Goal: Information Seeking & Learning: Learn about a topic

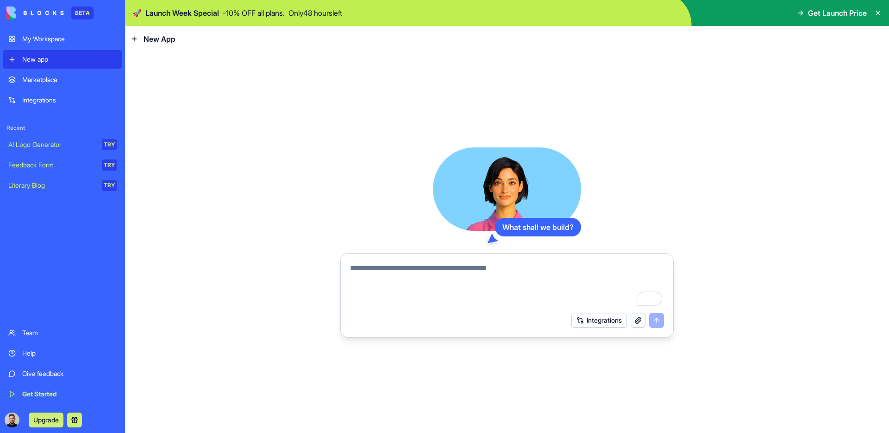
click at [596, 322] on button "Integrations" at bounding box center [600, 320] width 56 height 15
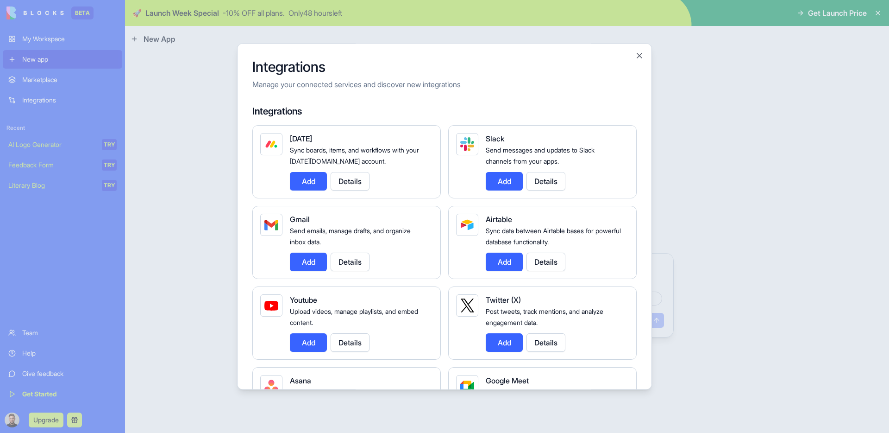
click at [727, 215] on div at bounding box center [444, 216] width 889 height 433
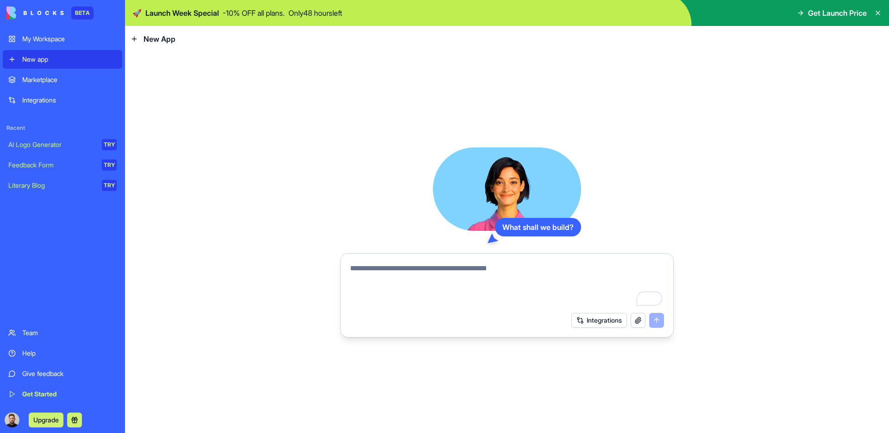
click at [534, 281] on textarea "To enrich screen reader interactions, please activate Accessibility in Grammarl…" at bounding box center [507, 285] width 314 height 44
click at [73, 82] on div "Marketplace" at bounding box center [69, 79] width 95 height 9
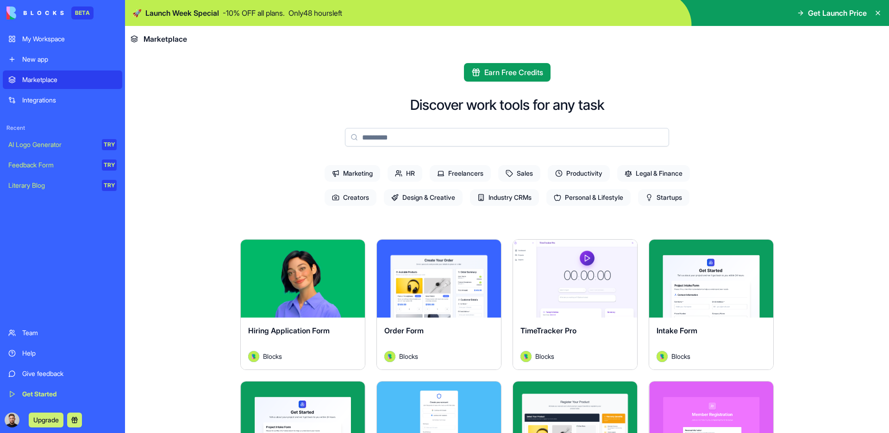
click at [58, 97] on div "Integrations" at bounding box center [69, 99] width 95 height 9
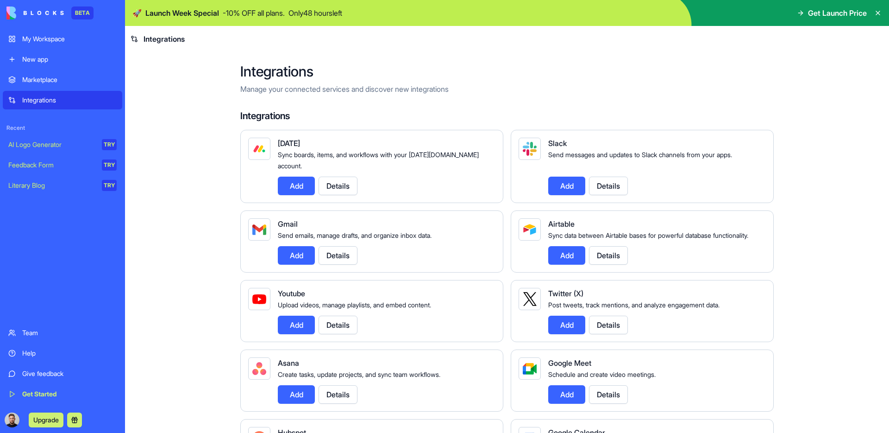
click at [348, 176] on button "Details" at bounding box center [338, 185] width 39 height 19
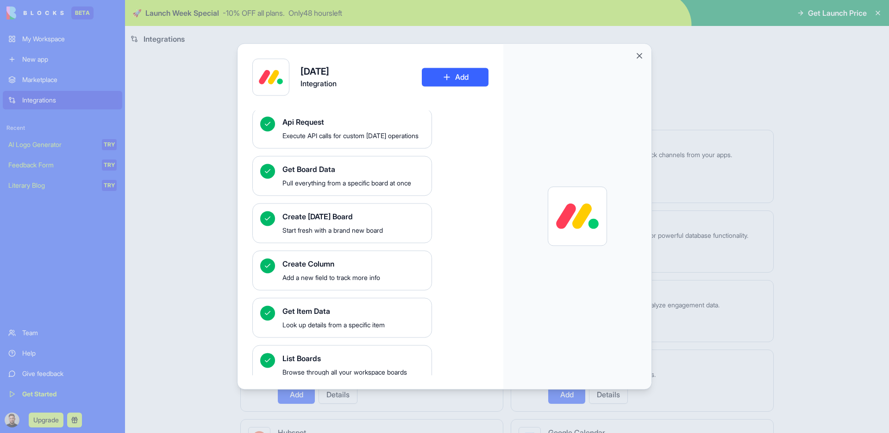
scroll to position [153, 0]
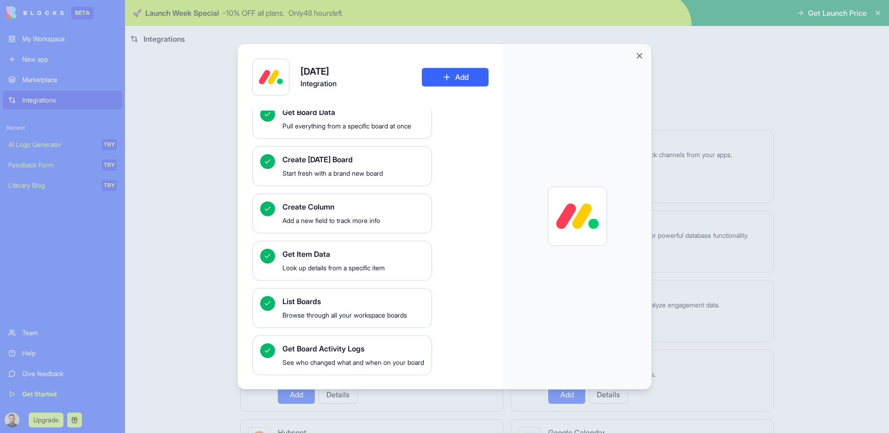
click at [205, 201] on div at bounding box center [444, 216] width 889 height 433
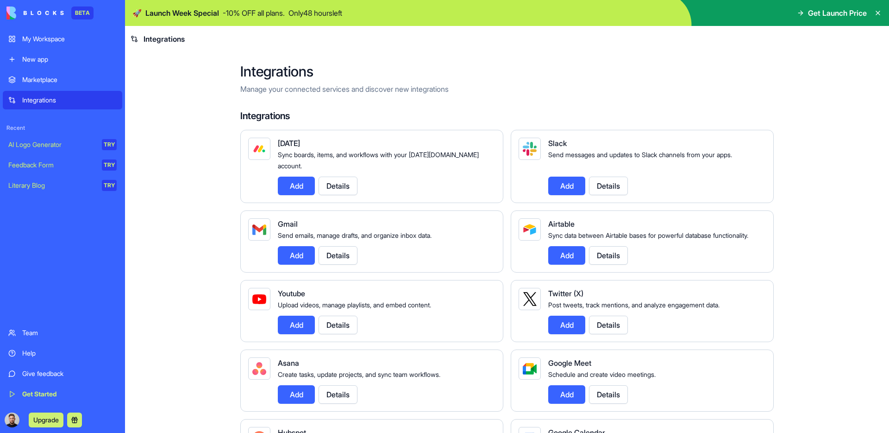
click at [60, 144] on div "AI Logo Generator" at bounding box center [51, 144] width 87 height 9
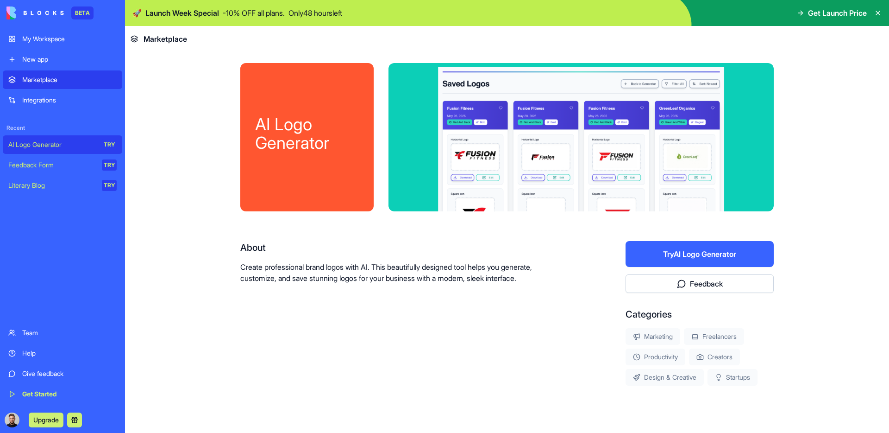
click at [58, 163] on div "Feedback Form" at bounding box center [51, 164] width 87 height 9
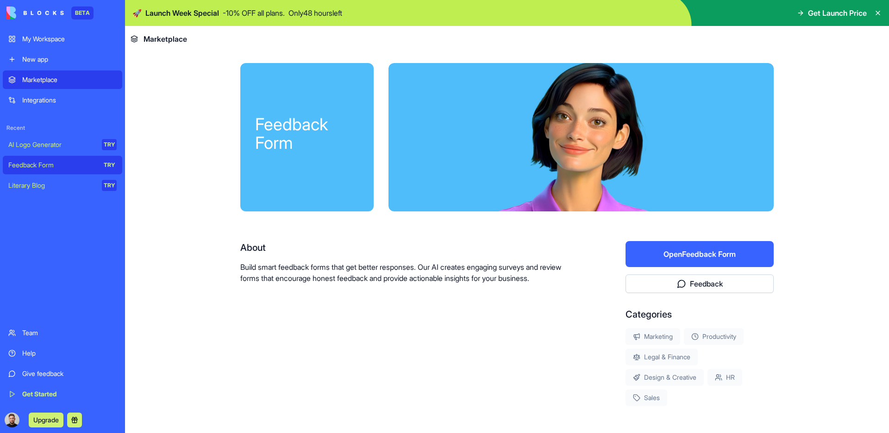
click at [66, 182] on div "Literary Blog" at bounding box center [51, 185] width 87 height 9
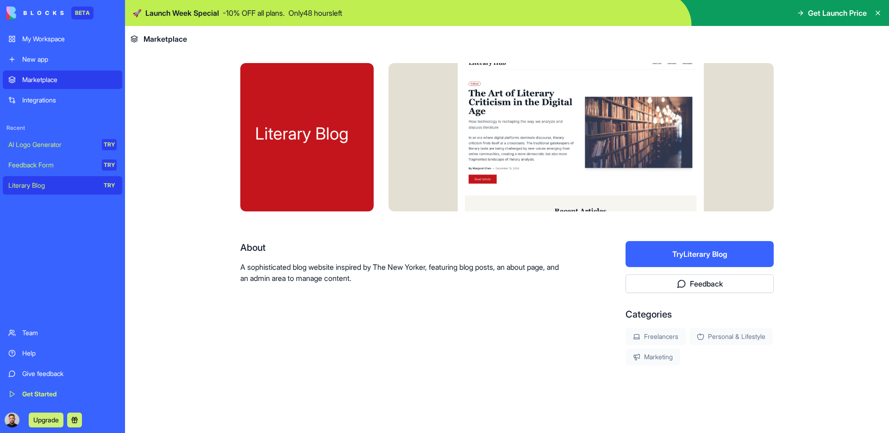
click at [69, 339] on link "Team" at bounding box center [63, 332] width 120 height 19
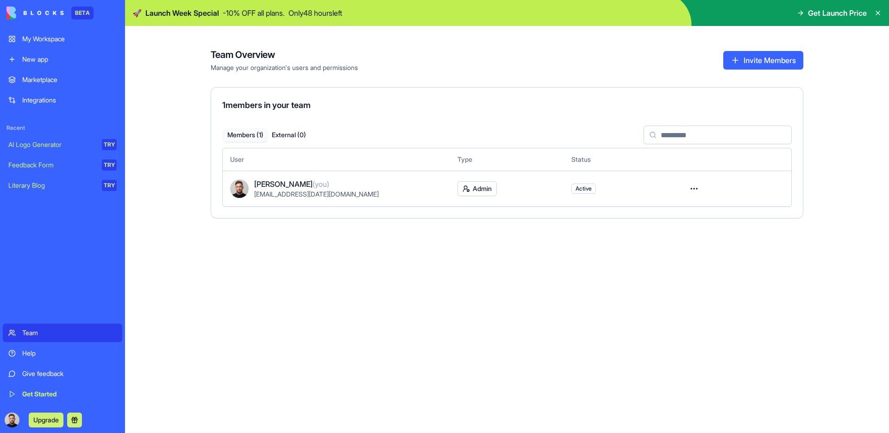
click at [57, 375] on div "Give feedback" at bounding box center [69, 373] width 95 height 9
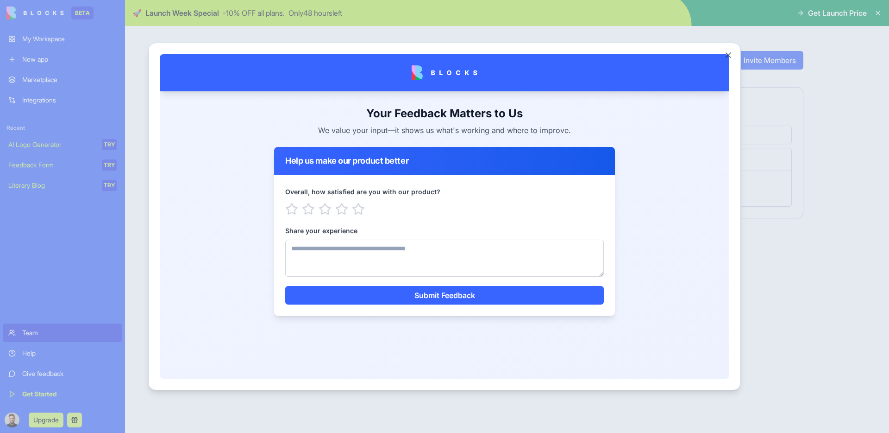
click at [437, 397] on div at bounding box center [444, 216] width 889 height 433
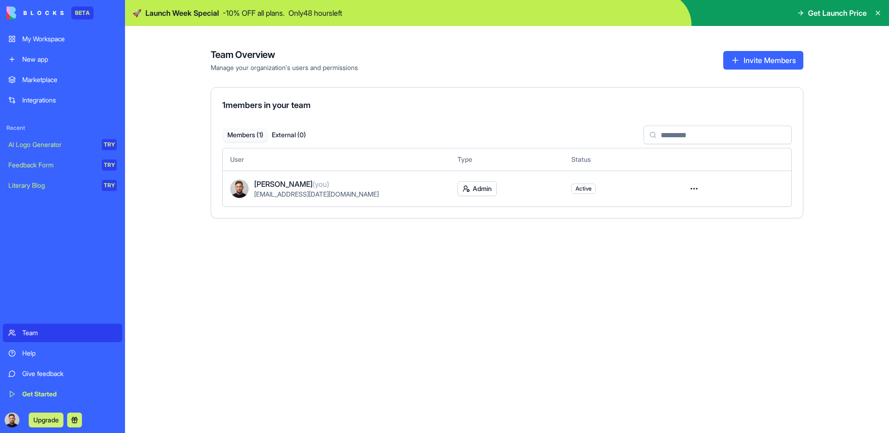
click at [45, 353] on div "Help" at bounding box center [69, 352] width 95 height 9
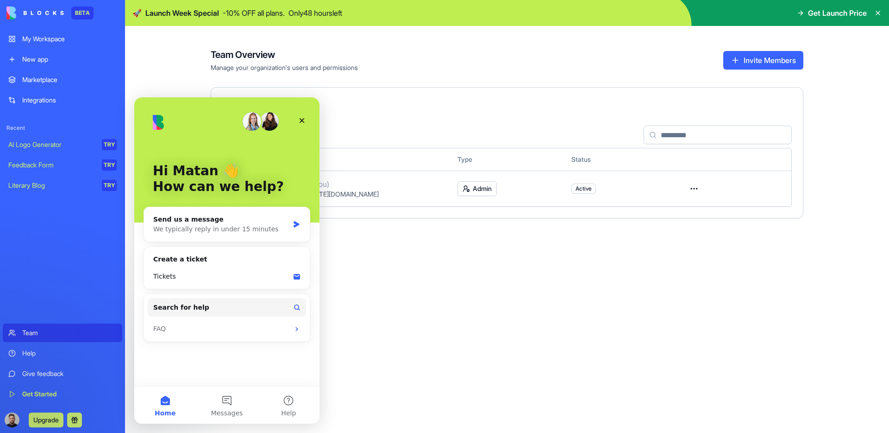
click at [271, 124] on img "Intercom messenger" at bounding box center [269, 121] width 19 height 19
click at [302, 122] on icon "Close" at bounding box center [301, 120] width 7 height 7
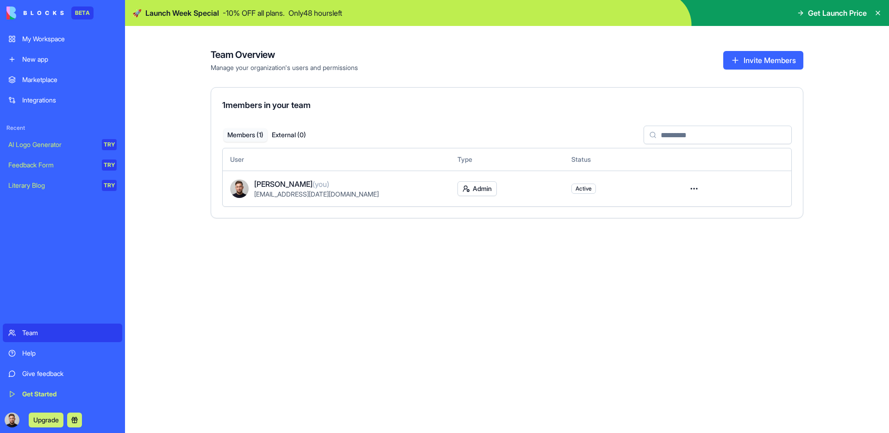
click at [71, 353] on div "Help" at bounding box center [69, 352] width 95 height 9
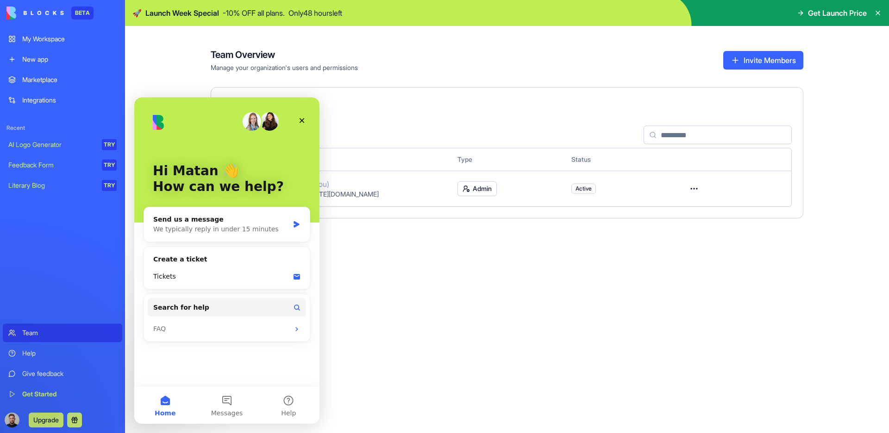
click at [57, 366] on link "Give feedback" at bounding box center [63, 373] width 120 height 19
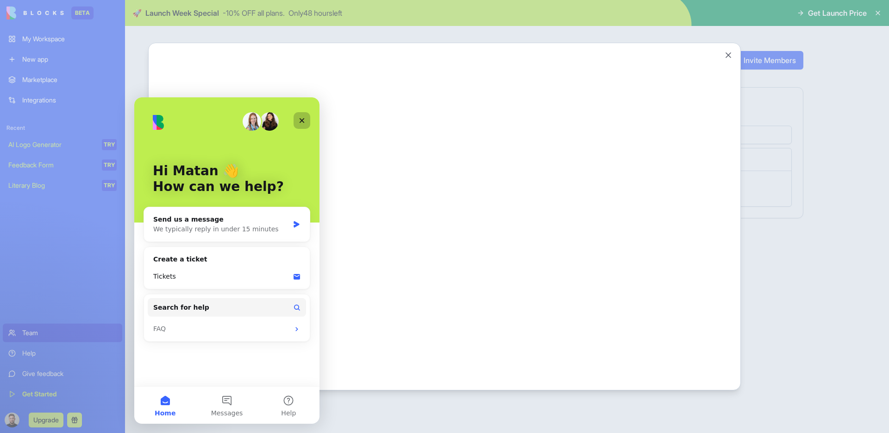
drag, startPoint x: 305, startPoint y: 116, endPoint x: 475, endPoint y: 136, distance: 171.2
click at [305, 116] on div "Close" at bounding box center [302, 120] width 17 height 17
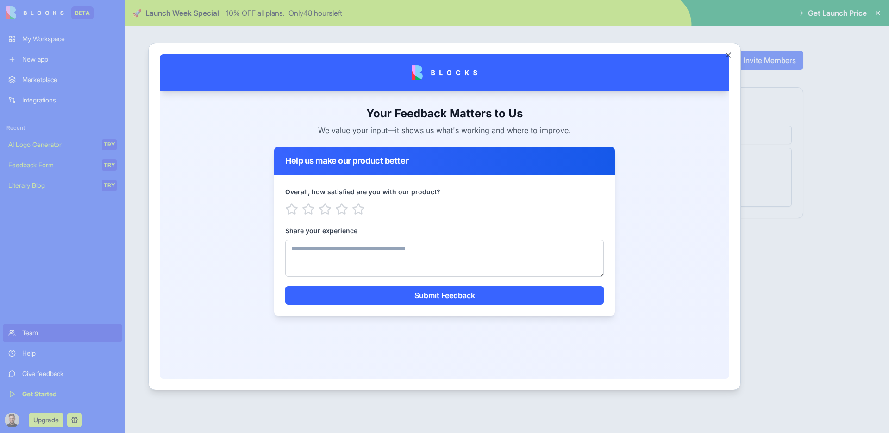
click at [728, 53] on button "Close" at bounding box center [728, 54] width 9 height 9
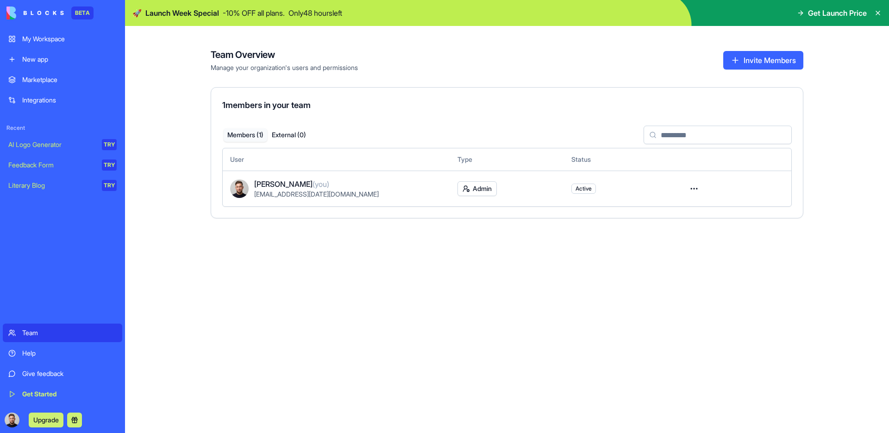
click at [44, 189] on link "Get Started" at bounding box center [63, 394] width 120 height 19
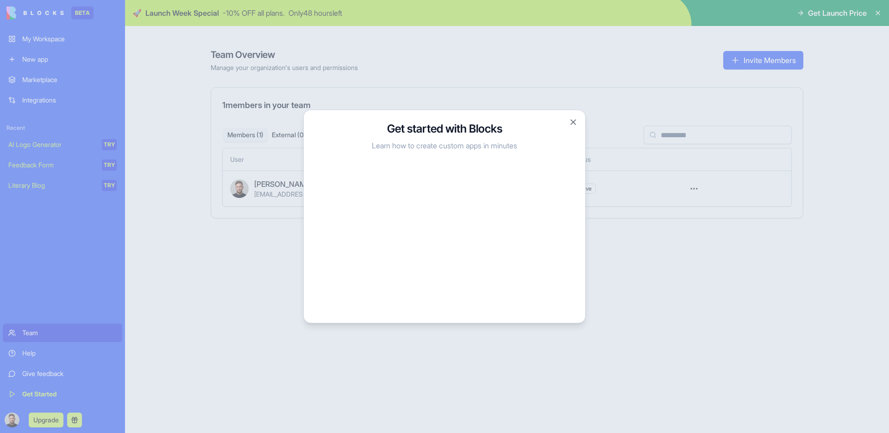
click at [624, 189] on div at bounding box center [444, 216] width 889 height 433
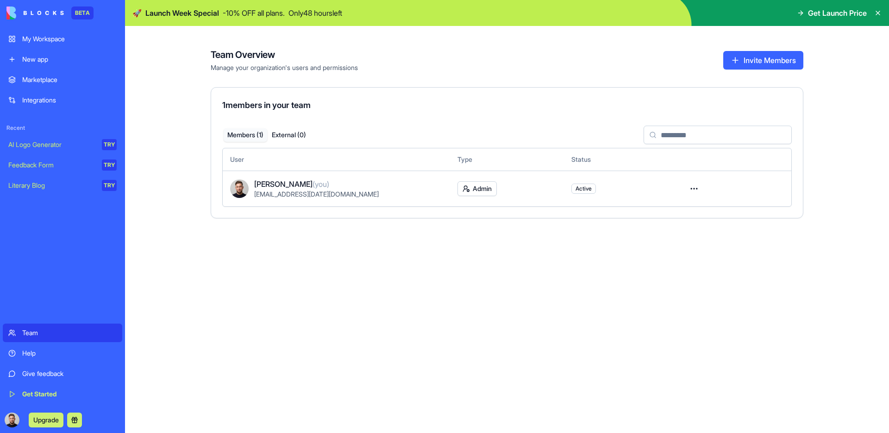
click at [76, 39] on div "My Workspace" at bounding box center [69, 38] width 95 height 9
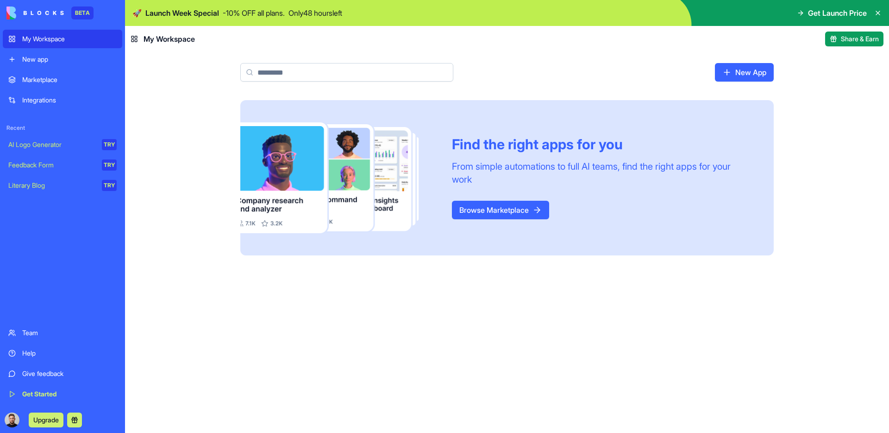
click at [72, 56] on div "New app" at bounding box center [69, 59] width 95 height 9
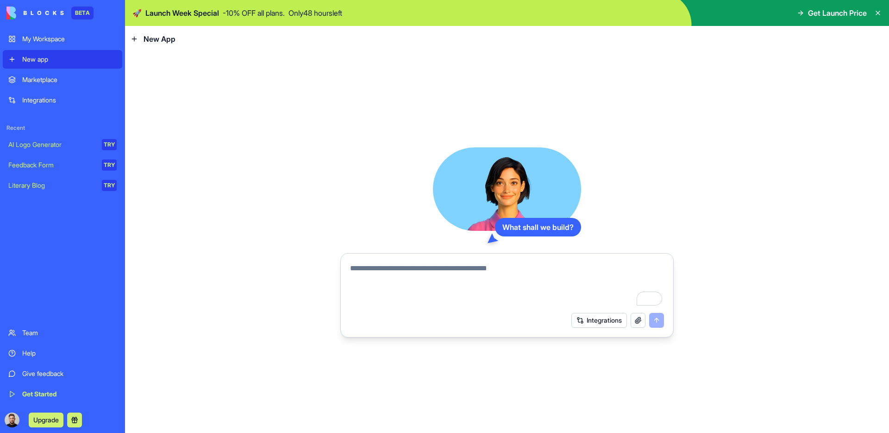
click at [540, 189] on textarea "To enrich screen reader interactions, please activate Accessibility in Grammarl…" at bounding box center [507, 285] width 314 height 44
type textarea "*"
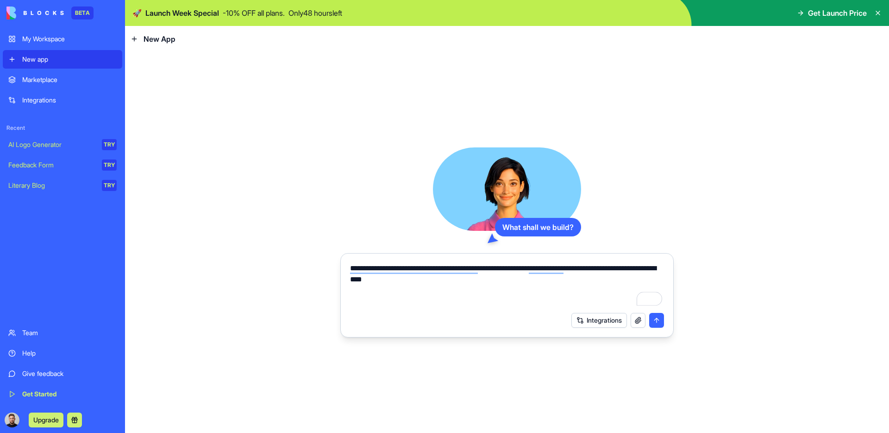
type textarea "**********"
click at [363, 189] on textarea "**********" at bounding box center [507, 285] width 314 height 44
click at [402, 189] on textarea "**********" at bounding box center [507, 285] width 314 height 44
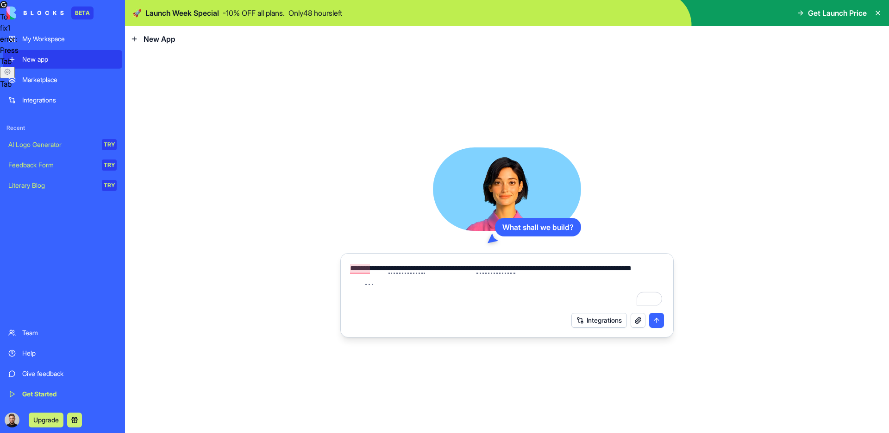
click at [476, 189] on textarea "**********" at bounding box center [507, 285] width 314 height 44
type textarea "**********"
click at [659, 189] on button "submit" at bounding box center [656, 320] width 15 height 15
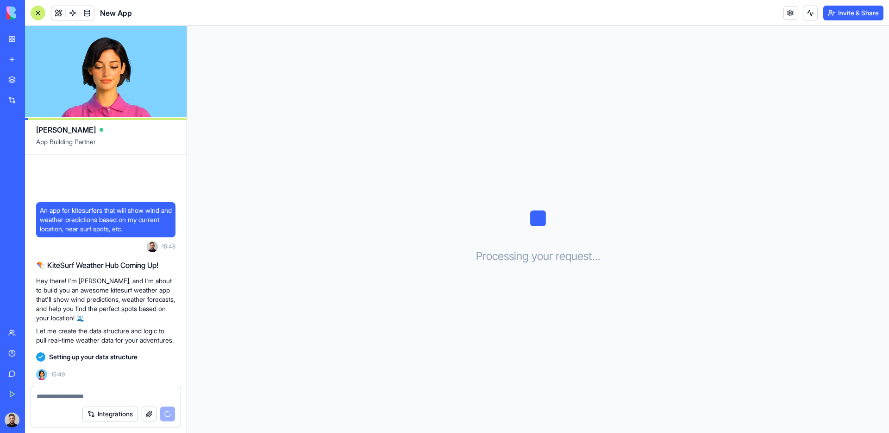
click at [105, 189] on div "Setting up your data structure 15:49" at bounding box center [105, 364] width 139 height 32
click at [87, 189] on span "Setting up your data structure" at bounding box center [93, 356] width 88 height 9
click at [38, 189] on icon at bounding box center [41, 357] width 6 height 6
click at [118, 189] on p "Let me create the data structure and logic to pull real-time weather data for y…" at bounding box center [105, 335] width 139 height 19
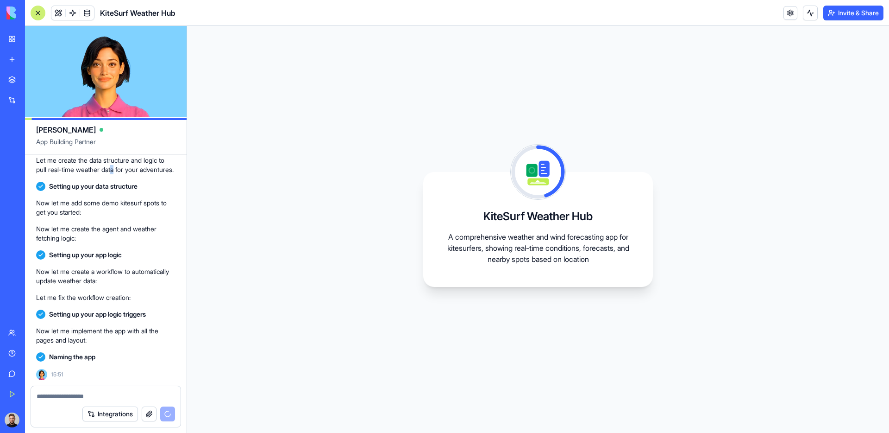
scroll to position [214, 0]
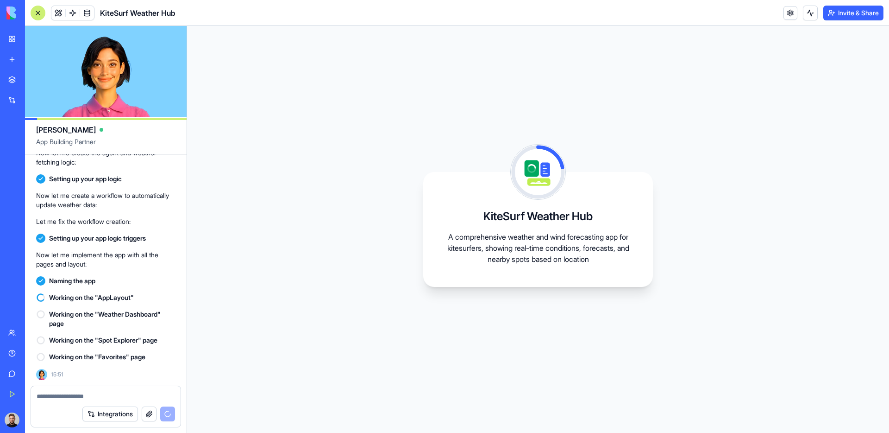
drag, startPoint x: 81, startPoint y: 76, endPoint x: 137, endPoint y: 82, distance: 56.4
click at [139, 83] on video at bounding box center [106, 71] width 162 height 91
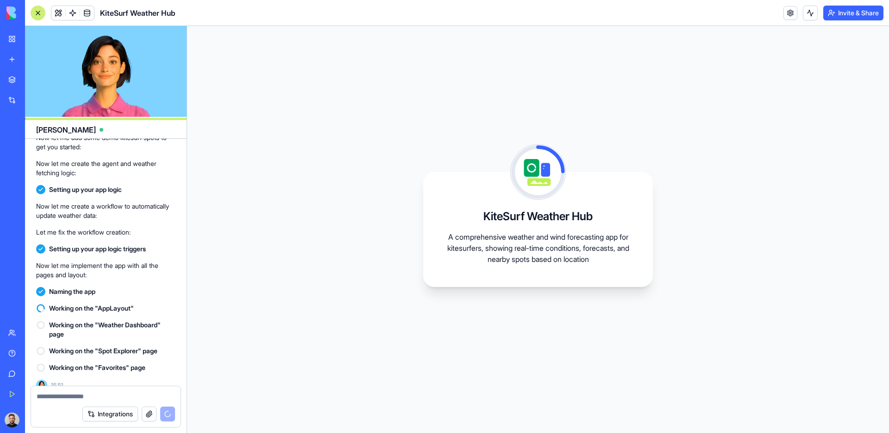
drag, startPoint x: 98, startPoint y: 88, endPoint x: 89, endPoint y: 92, distance: 9.7
click at [90, 92] on video at bounding box center [106, 71] width 162 height 91
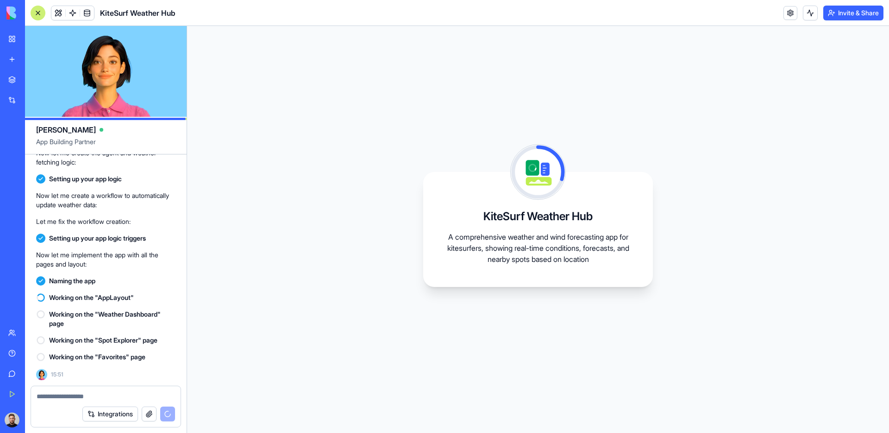
drag, startPoint x: 129, startPoint y: 86, endPoint x: 165, endPoint y: 93, distance: 36.9
click at [156, 90] on video at bounding box center [106, 71] width 162 height 91
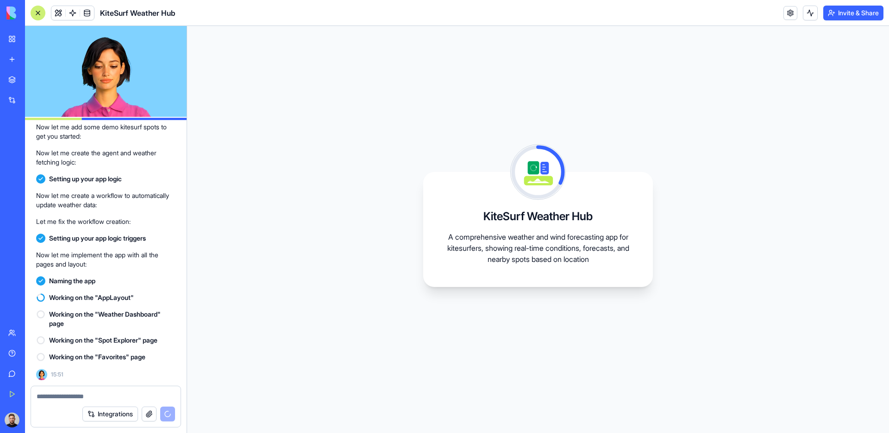
drag, startPoint x: 165, startPoint y: 93, endPoint x: 115, endPoint y: 101, distance: 50.7
click at [125, 101] on video at bounding box center [106, 71] width 162 height 91
click at [112, 102] on video at bounding box center [106, 71] width 162 height 91
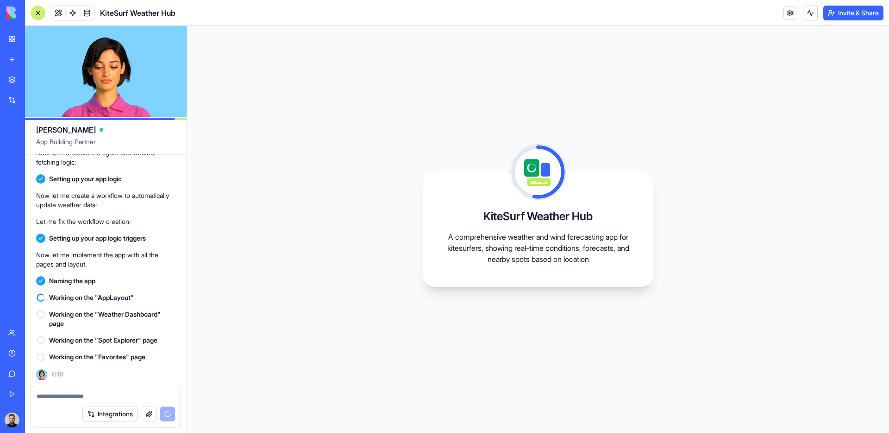
click at [147, 98] on video at bounding box center [106, 71] width 162 height 91
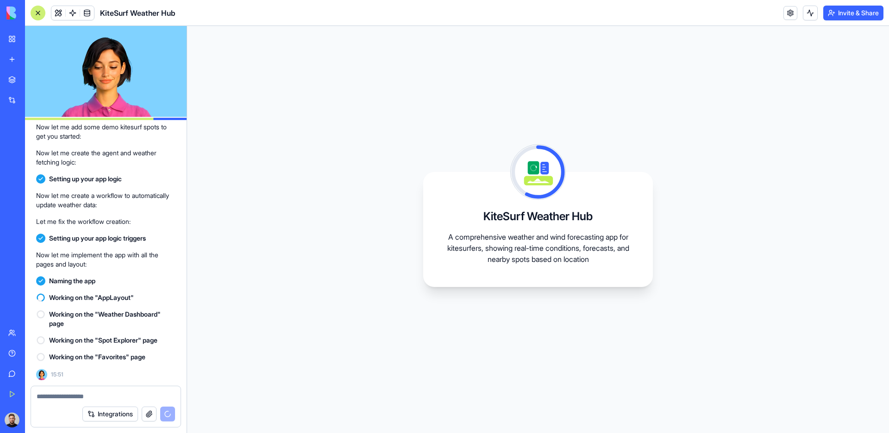
click at [135, 95] on video at bounding box center [106, 71] width 162 height 91
click at [134, 95] on video at bounding box center [106, 71] width 162 height 91
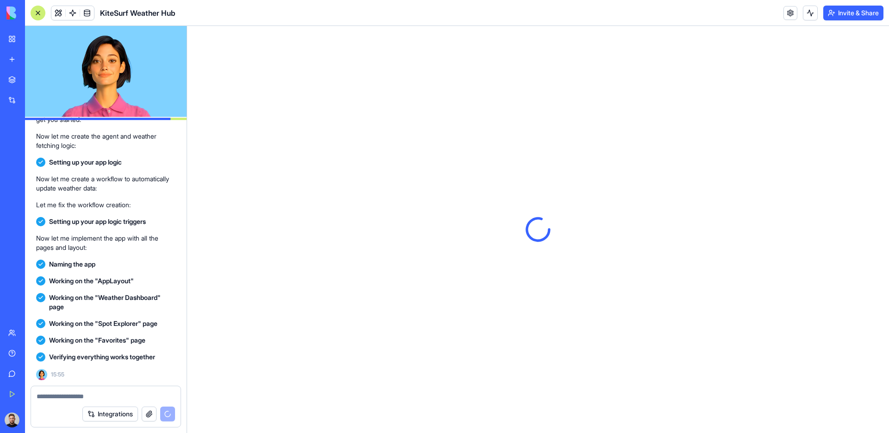
scroll to position [0, 0]
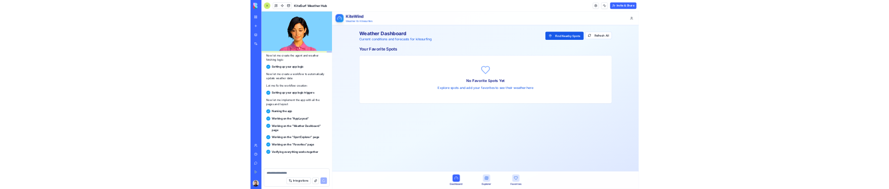
scroll to position [367, 0]
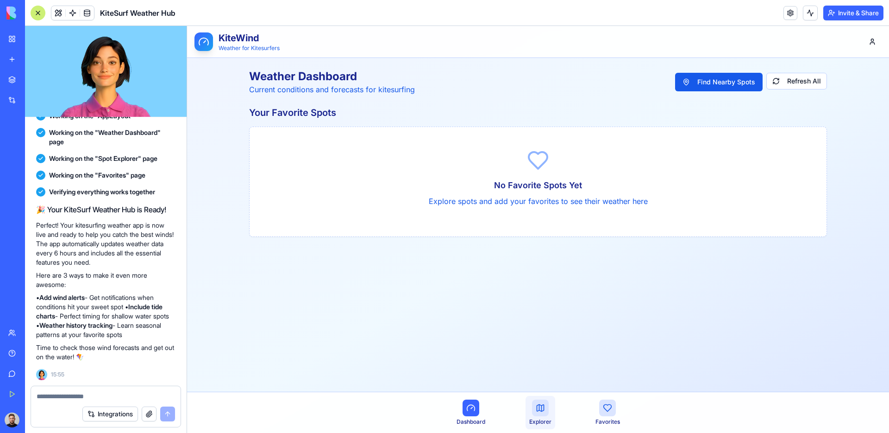
click at [546, 189] on div at bounding box center [540, 407] width 17 height 17
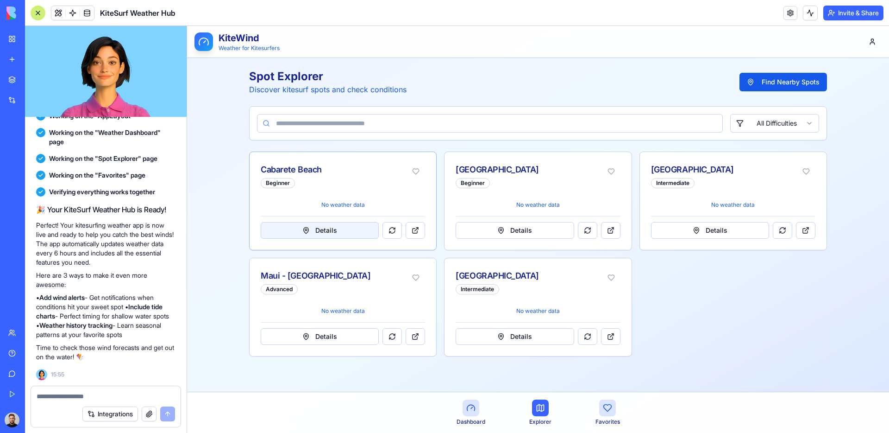
click at [335, 189] on button "Details" at bounding box center [320, 230] width 118 height 17
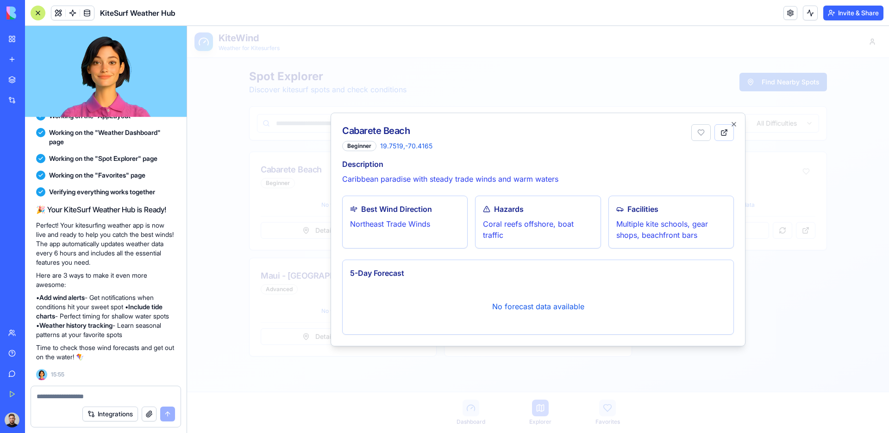
click at [518, 189] on div "No forecast data available" at bounding box center [538, 306] width 376 height 41
click at [547, 189] on p "Coral reefs offshore, boat traffic" at bounding box center [538, 229] width 110 height 22
click at [677, 189] on p "Multiple kite schools, gear shops, beachfront bars" at bounding box center [672, 229] width 110 height 22
drag, startPoint x: 677, startPoint y: 219, endPoint x: 647, endPoint y: 219, distance: 30.1
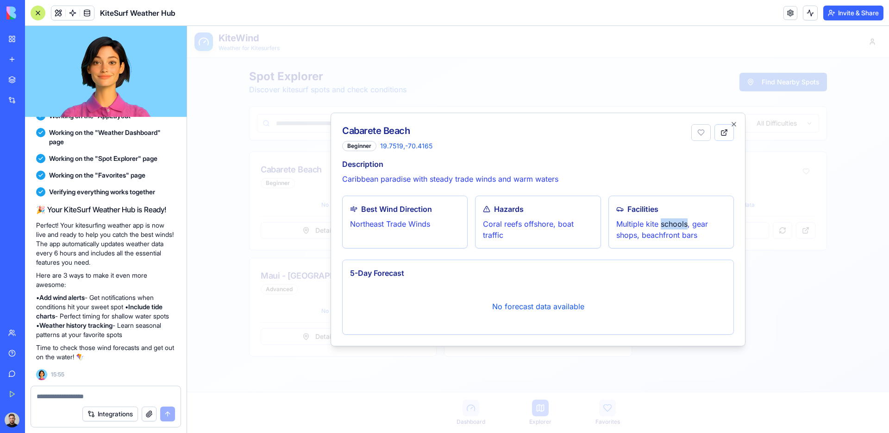
click at [676, 189] on p "Multiple kite schools, gear shops, beachfront bars" at bounding box center [672, 229] width 110 height 22
click at [430, 170] on div "Description Caribbean paradise with steady trade winds and warm waters" at bounding box center [538, 171] width 392 height 26
drag, startPoint x: 410, startPoint y: 147, endPoint x: 367, endPoint y: 149, distance: 42.7
click at [410, 147] on span "19.7519 , -70.4165" at bounding box center [406, 145] width 52 height 9
click at [359, 147] on div "Beginner" at bounding box center [359, 146] width 34 height 10
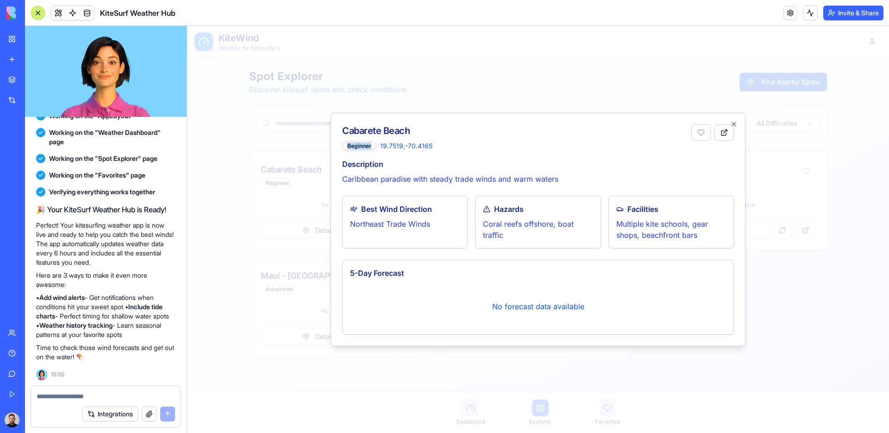
click at [359, 147] on div "Beginner" at bounding box center [359, 146] width 34 height 10
click at [433, 155] on div "Cabarete Beach Beginner 19.7519 , -70.4165 Description Caribbean paradise with …" at bounding box center [538, 229] width 415 height 233
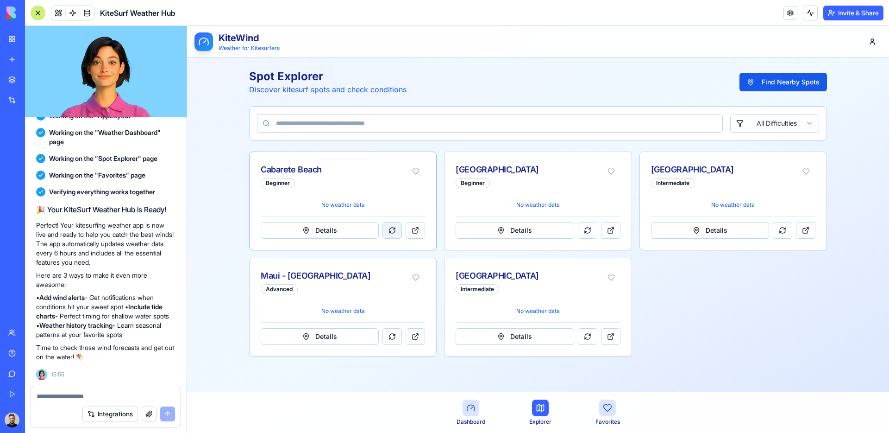
click at [392, 189] on button at bounding box center [392, 230] width 19 height 17
click at [790, 89] on button "Find Nearby Spots" at bounding box center [784, 82] width 88 height 19
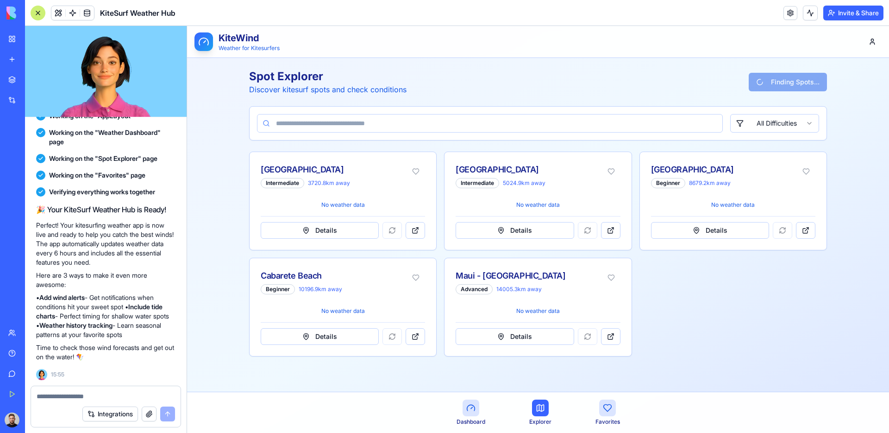
click at [363, 113] on div "All Difficulties" at bounding box center [538, 123] width 577 height 33
click at [345, 126] on input at bounding box center [490, 123] width 466 height 19
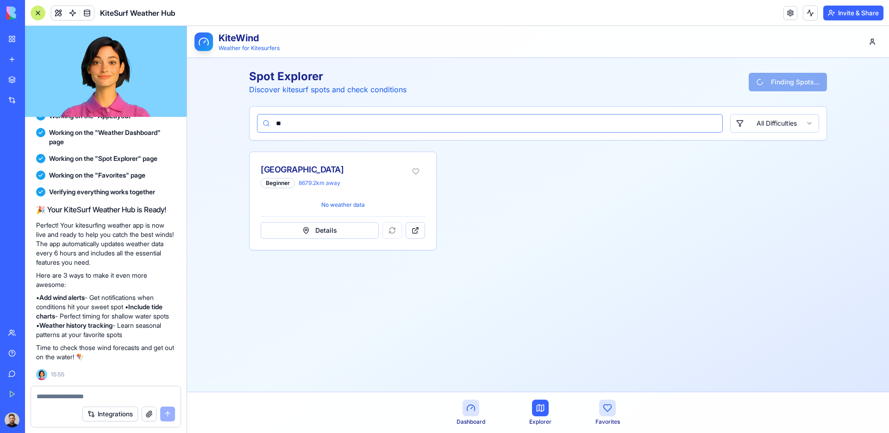
type input "*"
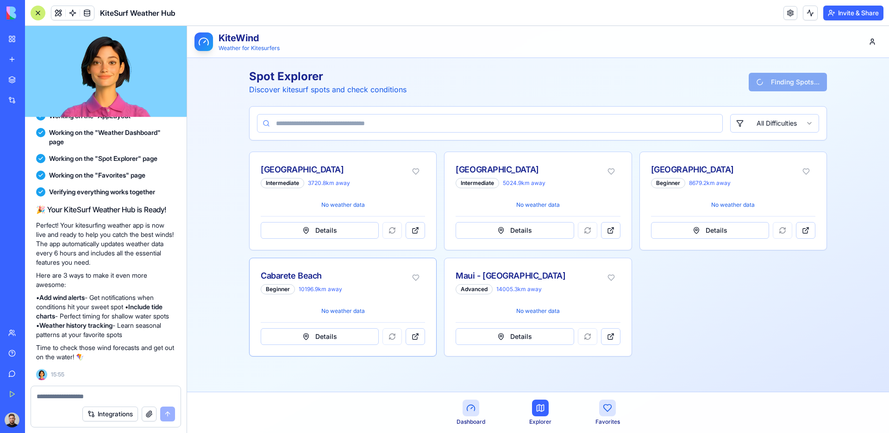
click at [340, 189] on p "No weather data" at bounding box center [343, 310] width 164 height 7
click at [346, 189] on button "Details" at bounding box center [320, 336] width 118 height 17
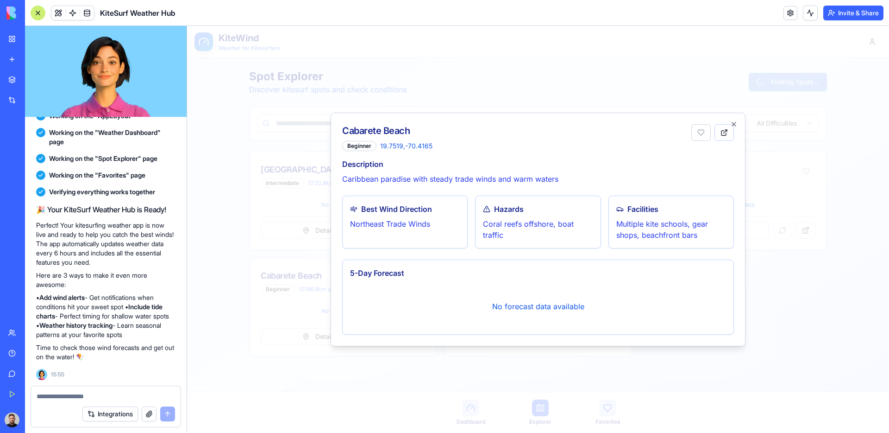
click at [462, 189] on div "No forecast data available" at bounding box center [538, 306] width 376 height 41
click at [619, 189] on h3 "5-Day Forecast" at bounding box center [538, 272] width 376 height 11
click at [735, 121] on icon "button" at bounding box center [734, 123] width 7 height 7
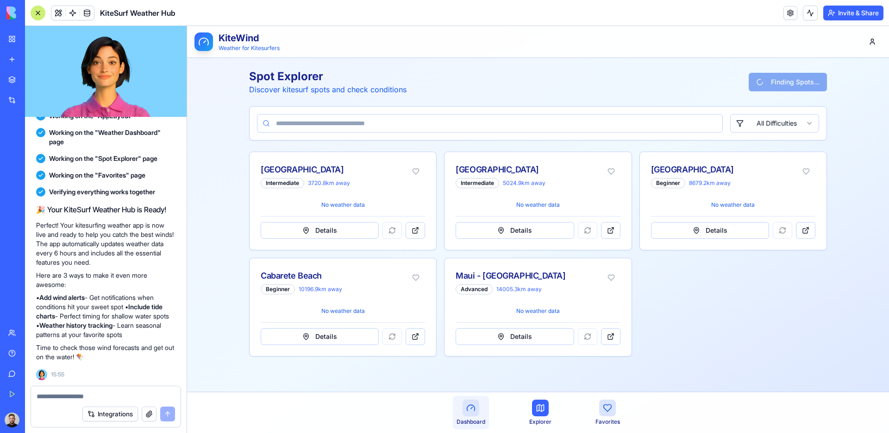
click at [461, 189] on link "Dashboard" at bounding box center [471, 412] width 36 height 33
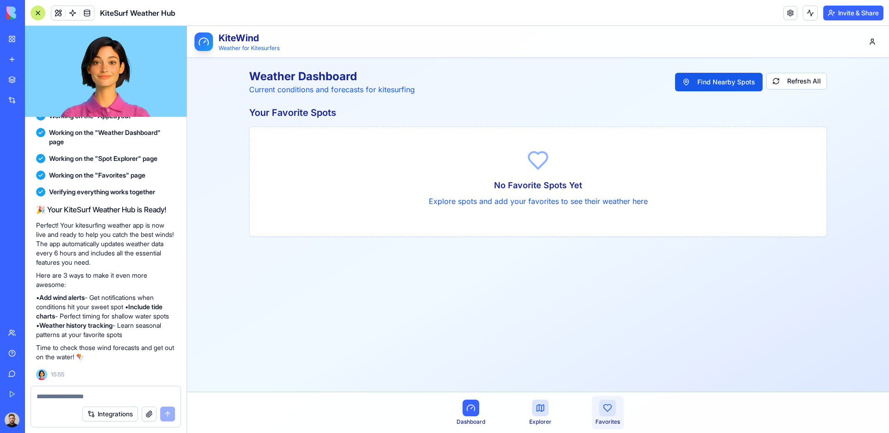
click at [610, 189] on icon at bounding box center [607, 407] width 9 height 9
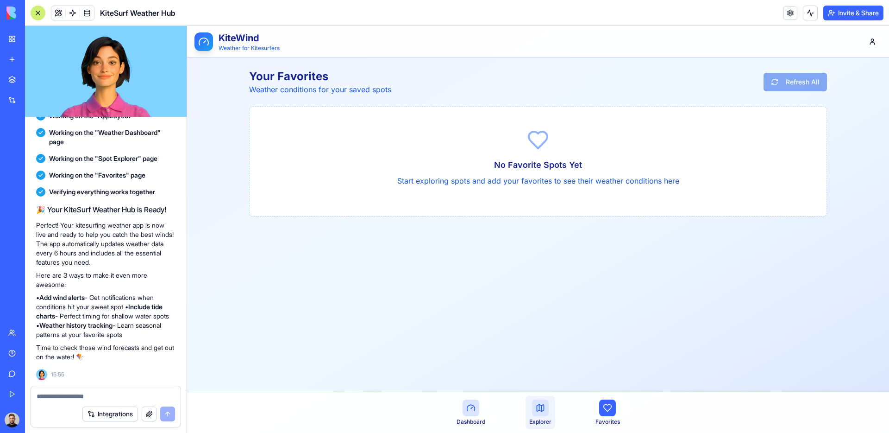
click at [542, 189] on icon at bounding box center [542, 408] width 0 height 6
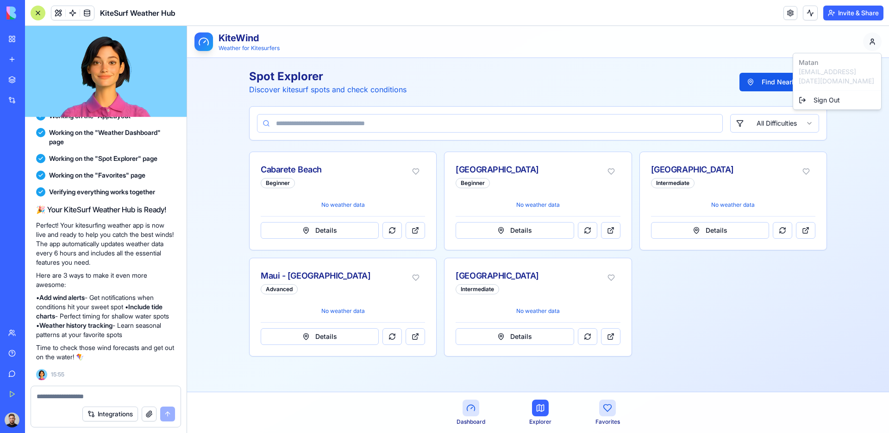
click at [877, 42] on html "KiteWind Weather for Kitesurfers Spot Explorer Discover kitesurf spots and chec…" at bounding box center [538, 229] width 702 height 407
click at [237, 38] on h1 "KiteWind" at bounding box center [249, 38] width 61 height 13
click at [203, 38] on icon at bounding box center [203, 41] width 9 height 7
click at [753, 127] on html "KiteWind Weather for Kitesurfers Spot Explorer Discover kitesurf spots and chec…" at bounding box center [538, 229] width 702 height 407
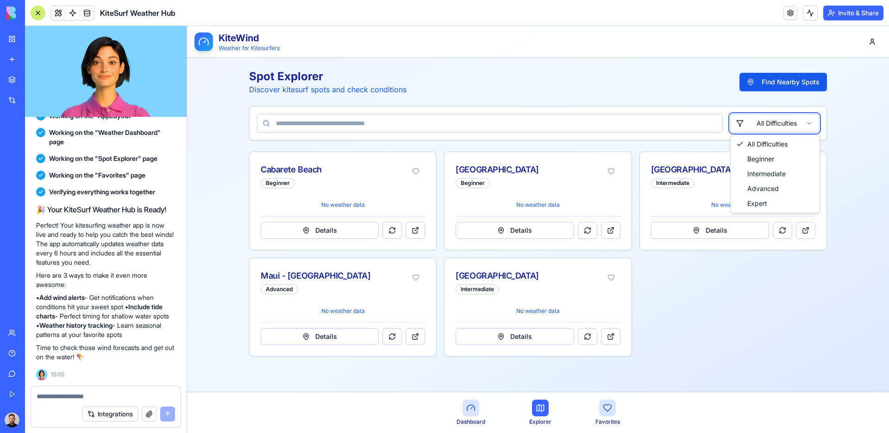
click at [658, 125] on html "KiteWind Weather for Kitesurfers Spot Explorer Discover kitesurf spots and chec…" at bounding box center [538, 229] width 702 height 407
drag, startPoint x: 552, startPoint y: 206, endPoint x: 543, endPoint y: 208, distance: 8.5
click at [551, 189] on p "No weather data" at bounding box center [538, 204] width 164 height 7
click at [543, 189] on p "No weather data" at bounding box center [538, 204] width 164 height 7
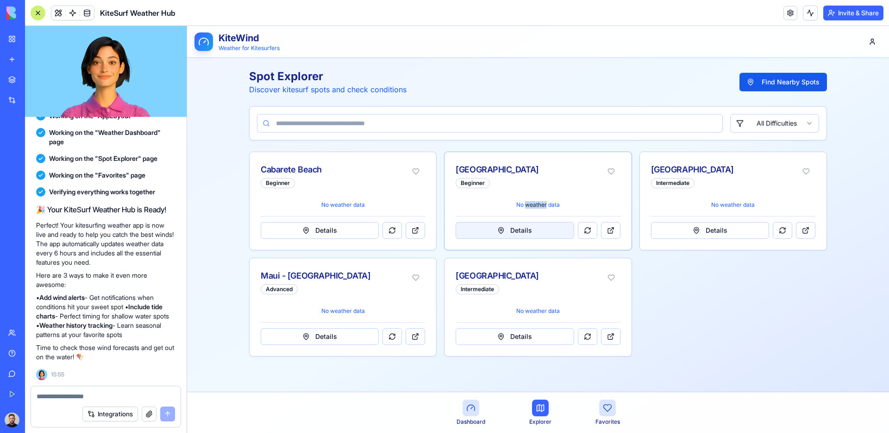
click at [541, 189] on button "Details" at bounding box center [515, 230] width 118 height 17
click at [350, 189] on button "Details" at bounding box center [320, 230] width 118 height 17
click at [337, 189] on p "No weather data" at bounding box center [343, 310] width 164 height 7
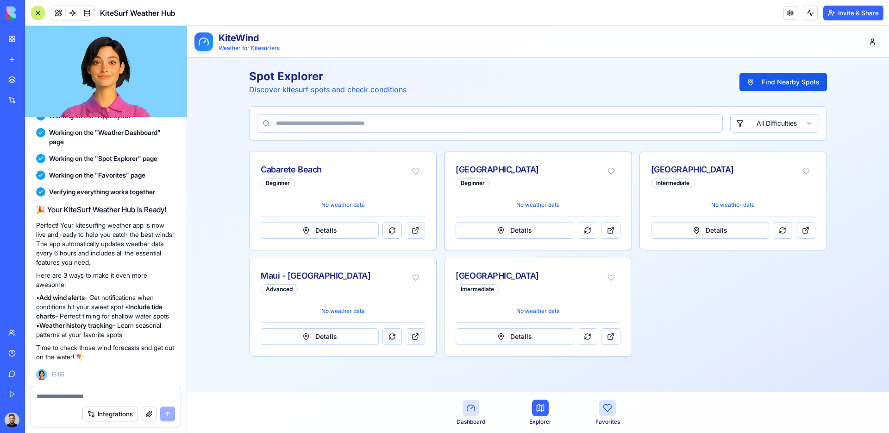
click at [551, 189] on div "Cumbuco Beach Beginner" at bounding box center [538, 174] width 187 height 45
click at [352, 189] on p "No weather data" at bounding box center [343, 204] width 164 height 7
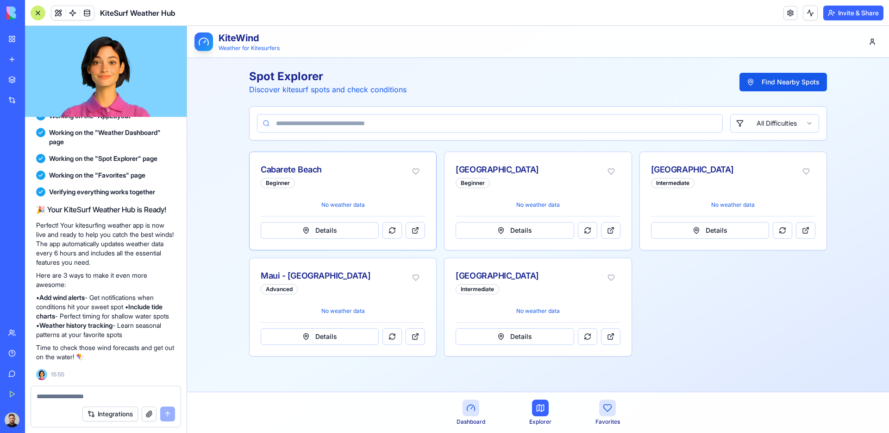
click at [382, 189] on div "Cabarete Beach Beginner" at bounding box center [334, 177] width 146 height 29
click at [413, 169] on button at bounding box center [416, 171] width 19 height 17
click at [481, 189] on link "Dashboard" at bounding box center [471, 412] width 36 height 33
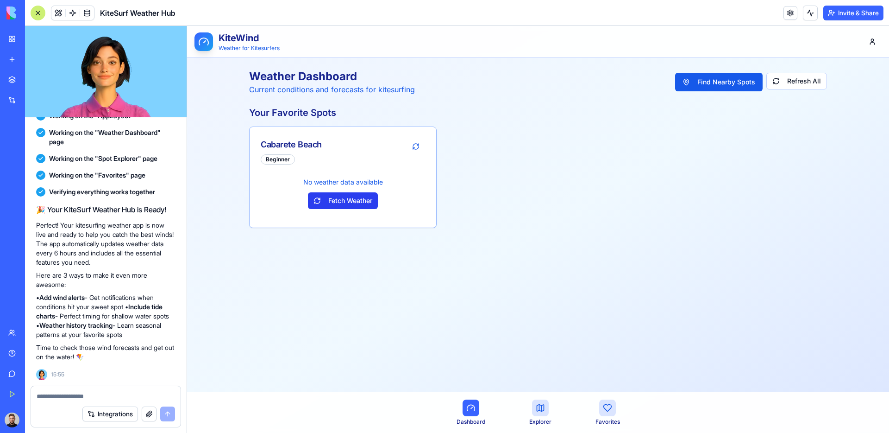
click at [337, 189] on button "Fetch Weather" at bounding box center [343, 200] width 70 height 17
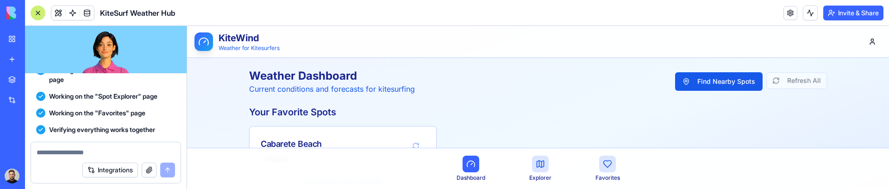
scroll to position [87, 0]
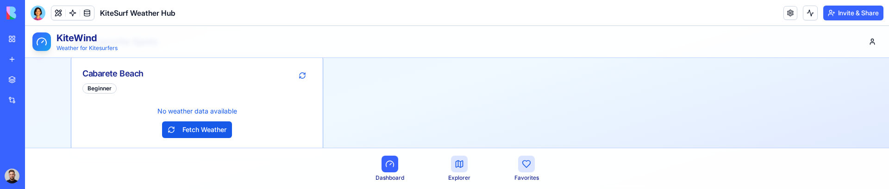
scroll to position [91, 0]
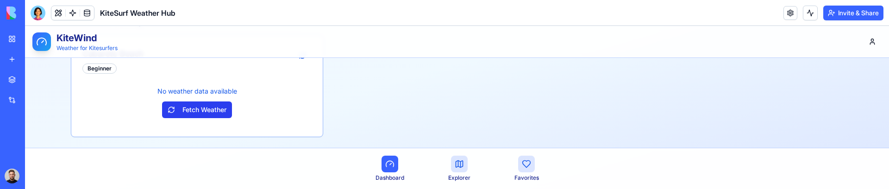
click at [199, 110] on button "Fetch Weather" at bounding box center [197, 109] width 70 height 17
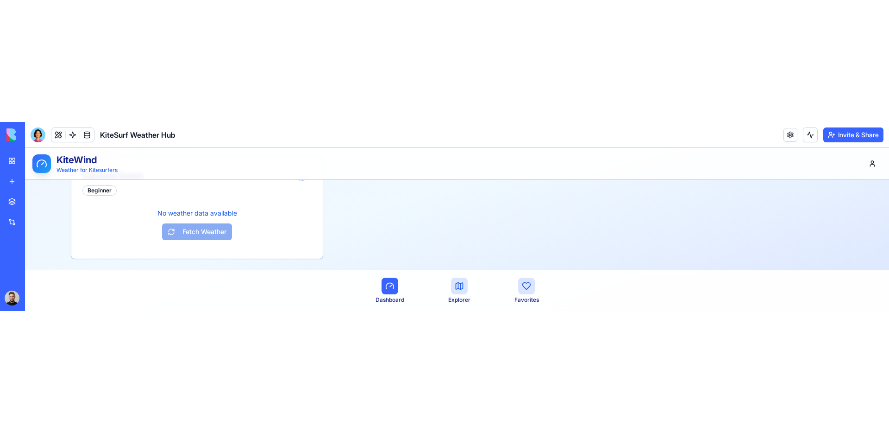
scroll to position [0, 0]
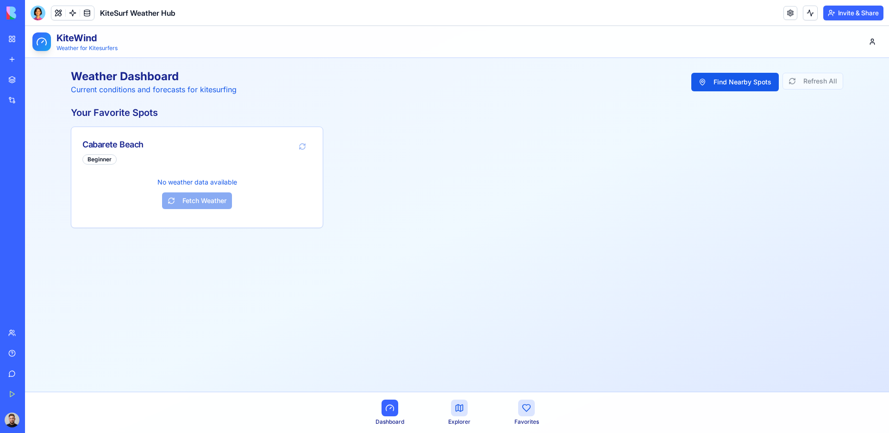
click at [6, 6] on img at bounding box center [34, 12] width 57 height 13
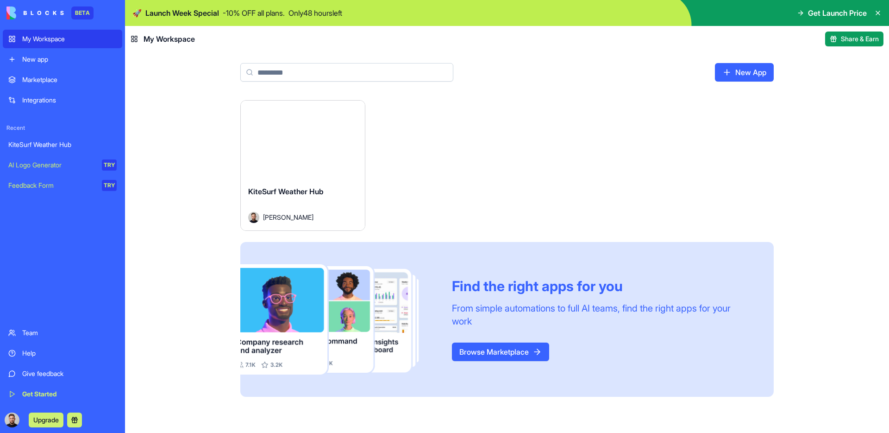
click at [91, 150] on link "KiteSurf Weather Hub" at bounding box center [63, 144] width 120 height 19
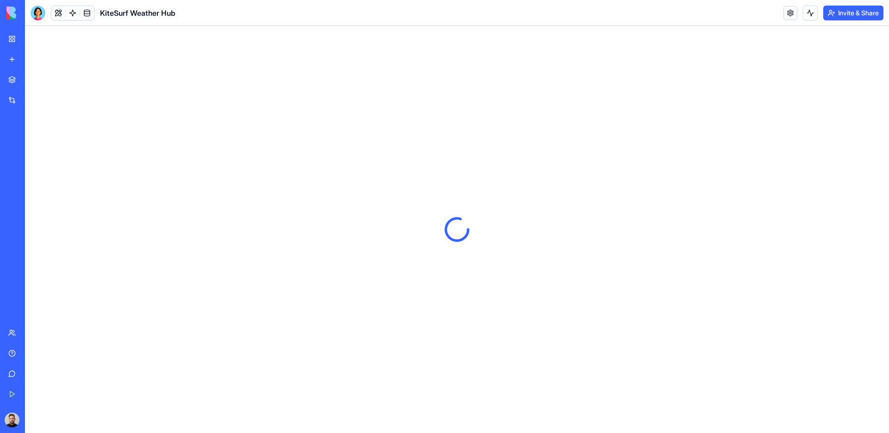
click at [15, 35] on link "My Workspace" at bounding box center [21, 39] width 37 height 19
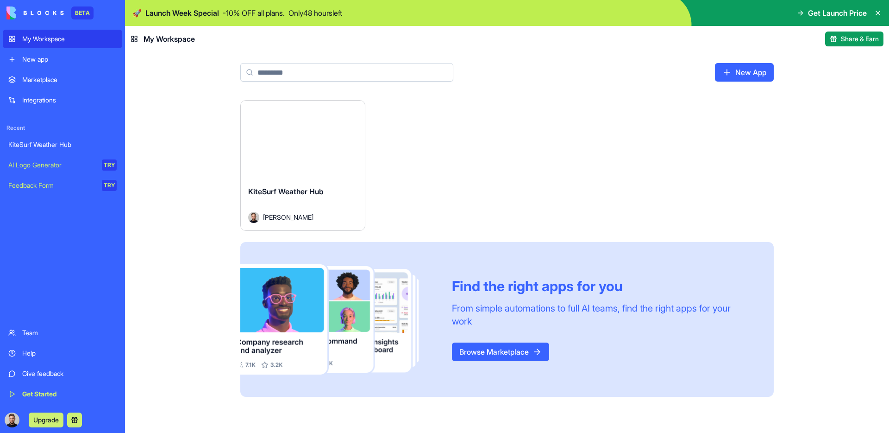
click at [294, 162] on div "Launch" at bounding box center [303, 140] width 124 height 78
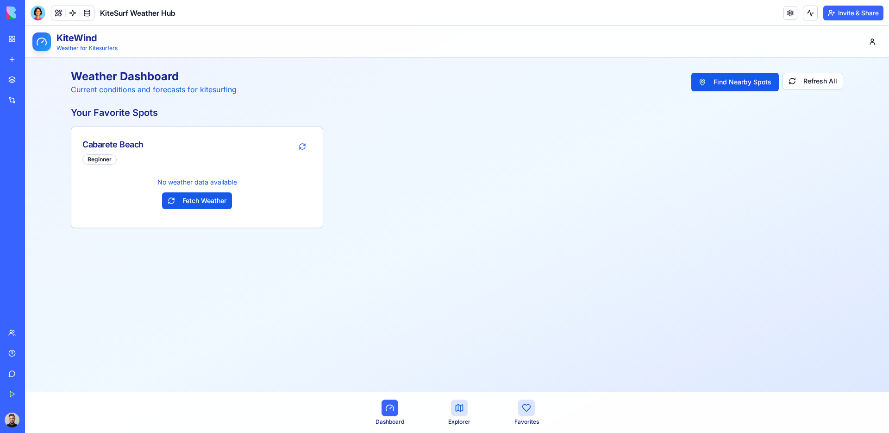
click at [256, 81] on div "Weather Dashboard Current conditions and forecasts for kitesurfing Find Nearby …" at bounding box center [457, 82] width 773 height 26
drag, startPoint x: 256, startPoint y: 81, endPoint x: 234, endPoint y: 85, distance: 21.8
click at [255, 81] on div "Weather Dashboard Current conditions and forecasts for kitesurfing Find Nearby …" at bounding box center [457, 82] width 773 height 26
drag, startPoint x: 173, startPoint y: 90, endPoint x: 70, endPoint y: 89, distance: 102.8
click at [85, 91] on p "Current conditions and forecasts for kitesurfing" at bounding box center [154, 89] width 166 height 11
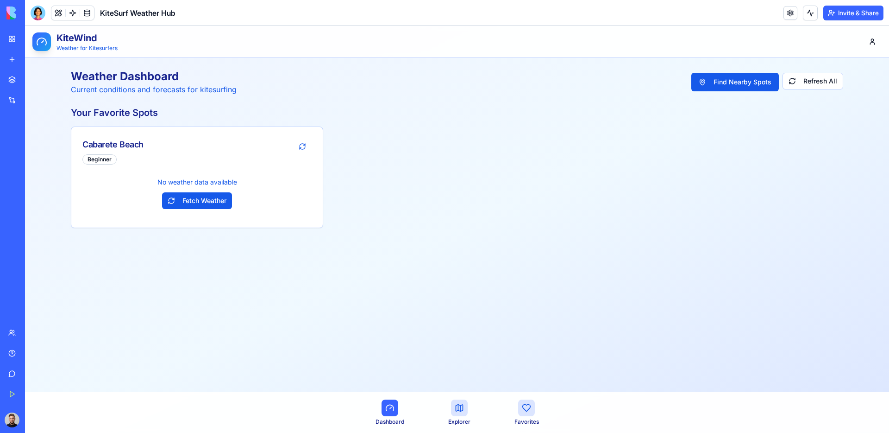
click at [128, 74] on h1 "Weather Dashboard" at bounding box center [154, 76] width 166 height 15
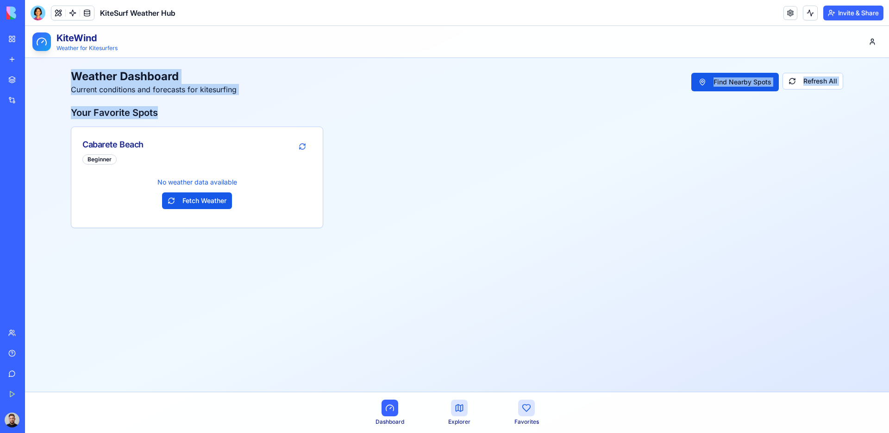
drag, startPoint x: 93, startPoint y: 76, endPoint x: 182, endPoint y: 119, distance: 98.6
click at [168, 113] on div "Weather Dashboard Current conditions and forecasts for kitesurfing Find Nearby …" at bounding box center [457, 148] width 788 height 181
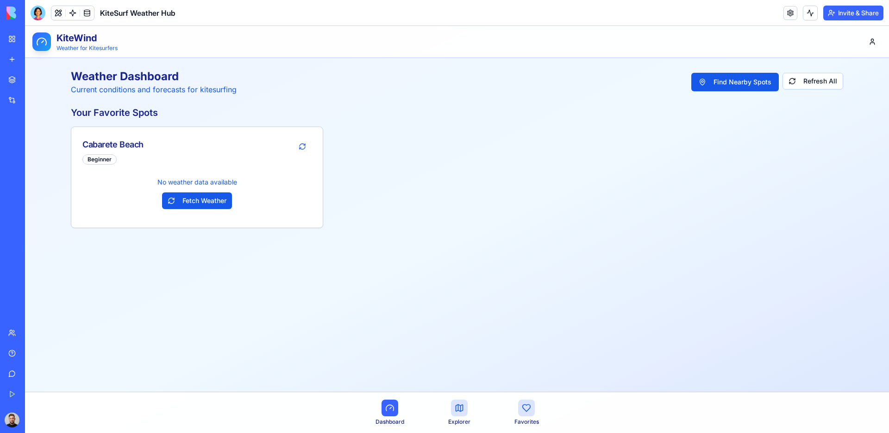
click at [396, 189] on main "Weather Dashboard Current conditions and forecasts for kitesurfing Find Nearby …" at bounding box center [457, 225] width 864 height 334
click at [258, 189] on main "Weather Dashboard Current conditions and forecasts for kitesurfing Find Nearby …" at bounding box center [457, 225] width 864 height 334
click at [272, 189] on main "Weather Dashboard Current conditions and forecasts for kitesurfing Find Nearby …" at bounding box center [457, 225] width 864 height 334
click at [58, 14] on button at bounding box center [58, 13] width 14 height 14
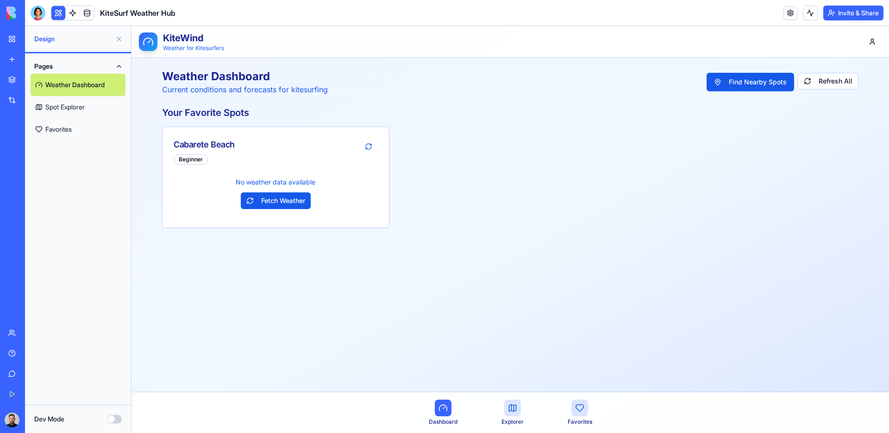
click at [104, 85] on link "Weather Dashboard" at bounding box center [78, 85] width 95 height 22
click at [101, 108] on link "Spot Explorer" at bounding box center [78, 107] width 95 height 22
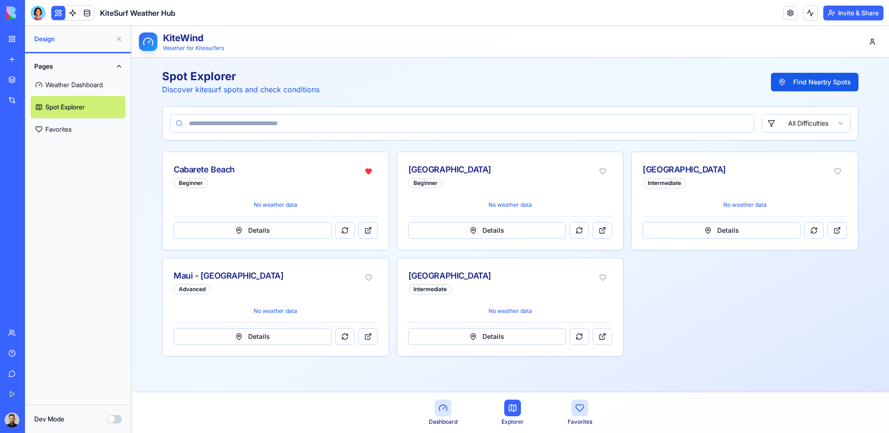
click at [101, 87] on link "Weather Dashboard" at bounding box center [78, 85] width 95 height 22
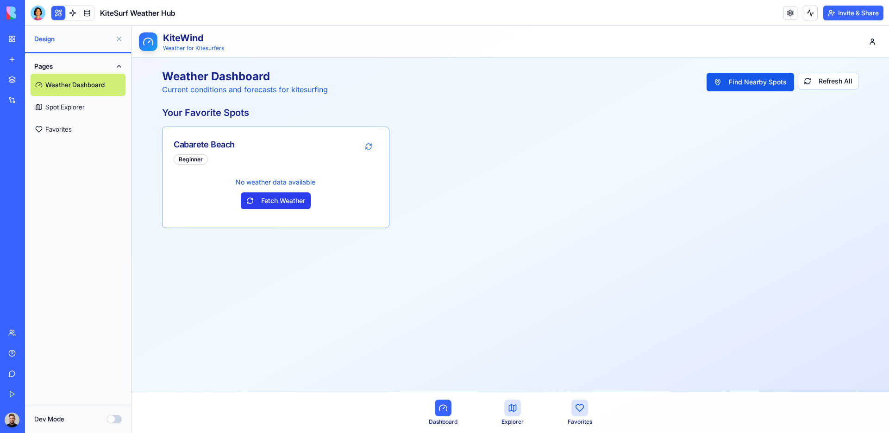
click at [271, 189] on button "Fetch Weather" at bounding box center [276, 200] width 70 height 17
click at [166, 38] on h1 "KiteWind" at bounding box center [193, 38] width 61 height 13
click at [67, 128] on link "Favorites" at bounding box center [78, 129] width 95 height 22
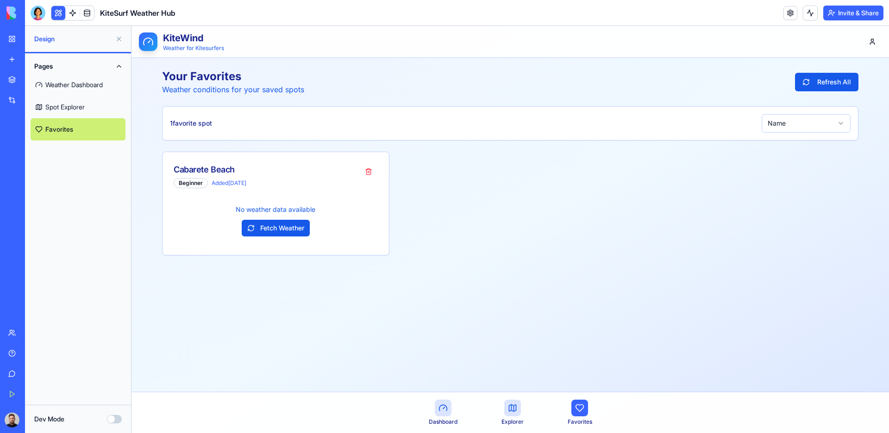
click at [76, 86] on link "Weather Dashboard" at bounding box center [78, 85] width 95 height 22
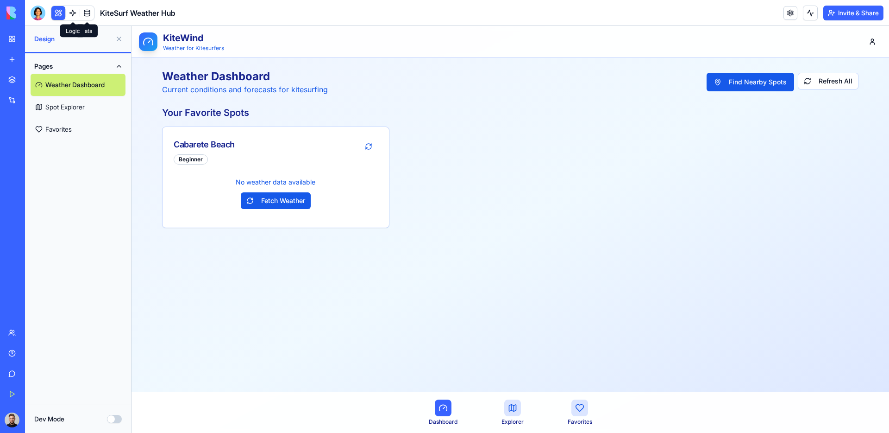
click at [68, 10] on link at bounding box center [73, 13] width 14 height 14
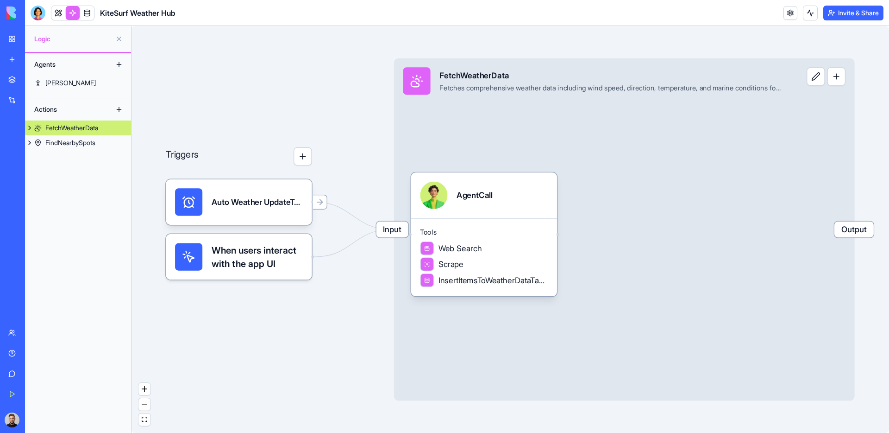
click at [89, 16] on link at bounding box center [87, 13] width 14 height 14
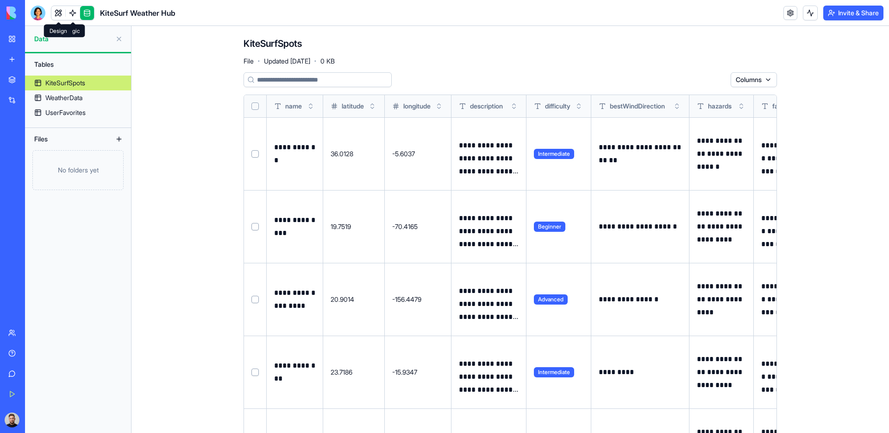
click at [61, 16] on link at bounding box center [58, 13] width 14 height 14
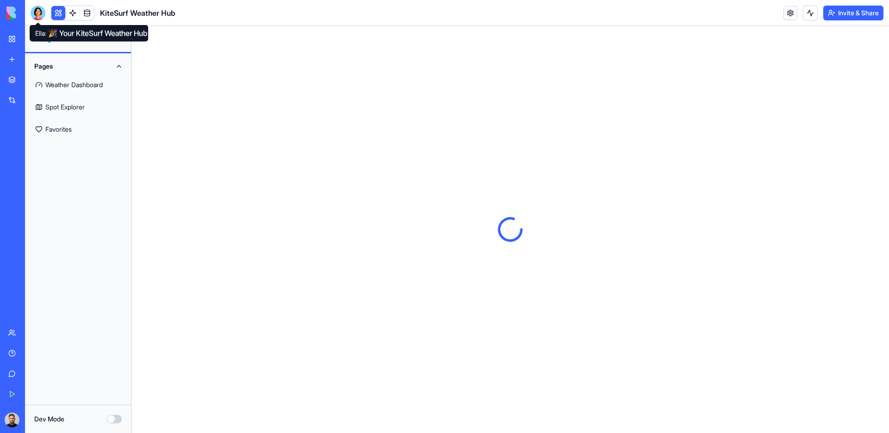
click at [38, 16] on div at bounding box center [38, 13] width 15 height 15
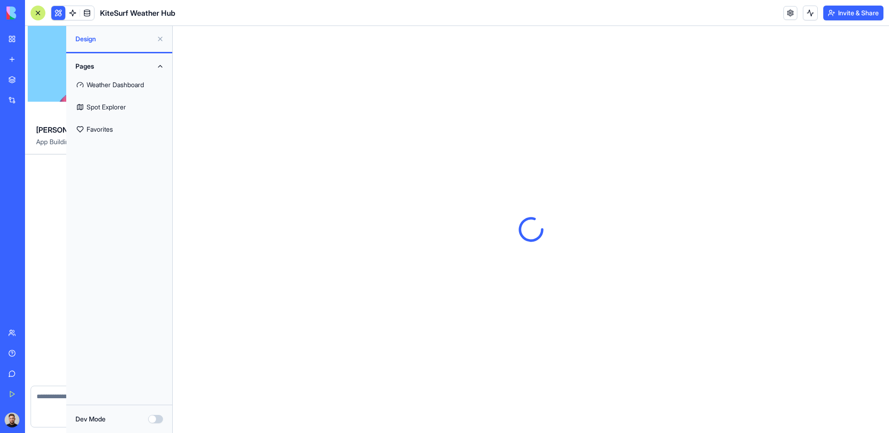
scroll to position [404, 0]
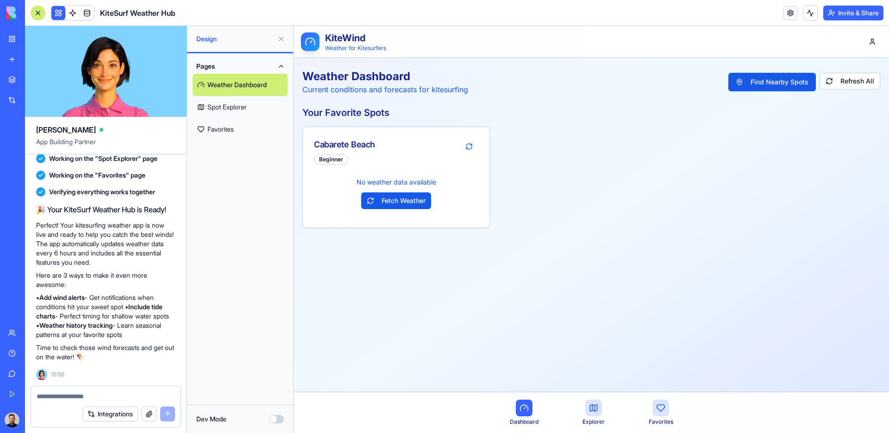
click at [71, 189] on textarea at bounding box center [106, 395] width 139 height 9
click at [372, 188] on div "No weather data available Fetch Weather" at bounding box center [396, 193] width 164 height 46
click at [375, 182] on p "No weather data available" at bounding box center [396, 181] width 164 height 9
click at [375, 176] on div "No weather data available Fetch Weather" at bounding box center [396, 193] width 164 height 46
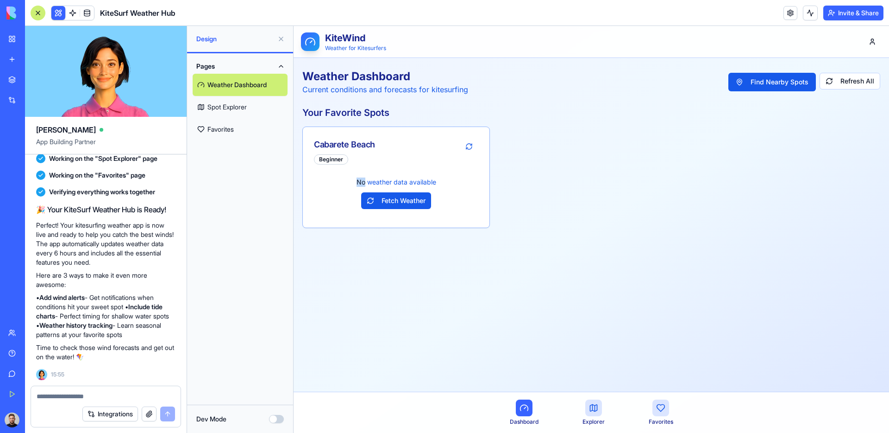
click at [375, 176] on div "No weather data available Fetch Weather" at bounding box center [396, 193] width 164 height 46
copy p "No weather data available"
click at [101, 189] on div at bounding box center [106, 393] width 150 height 15
click at [96, 189] on textarea at bounding box center [106, 395] width 139 height 9
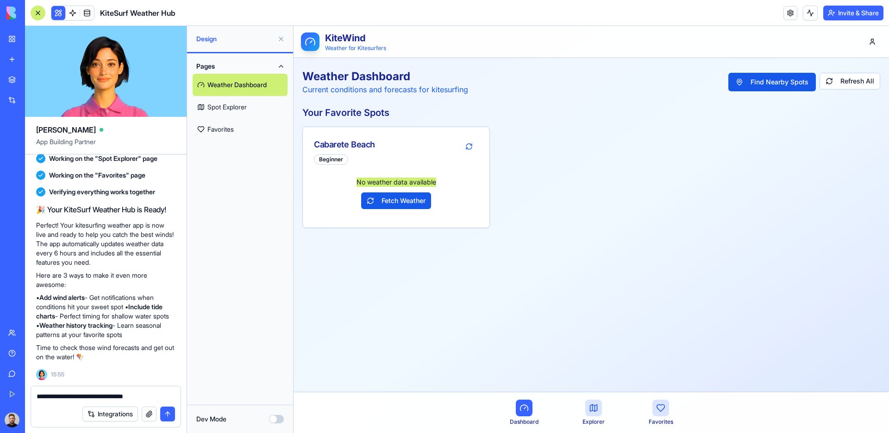
type textarea "**********"
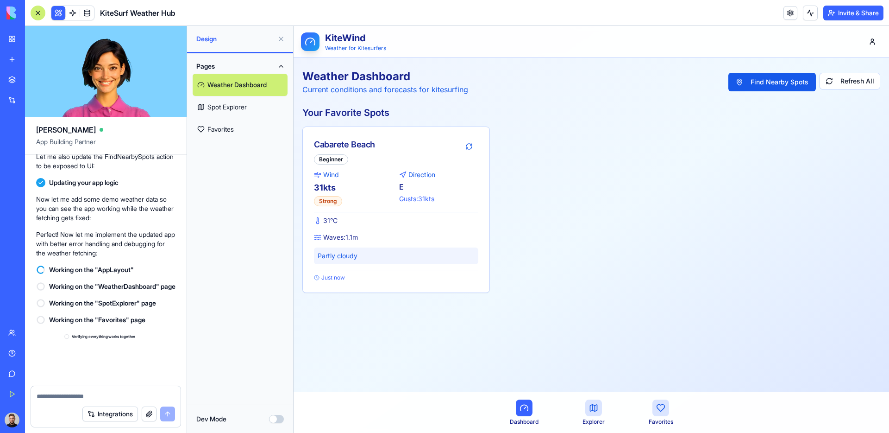
scroll to position [923, 0]
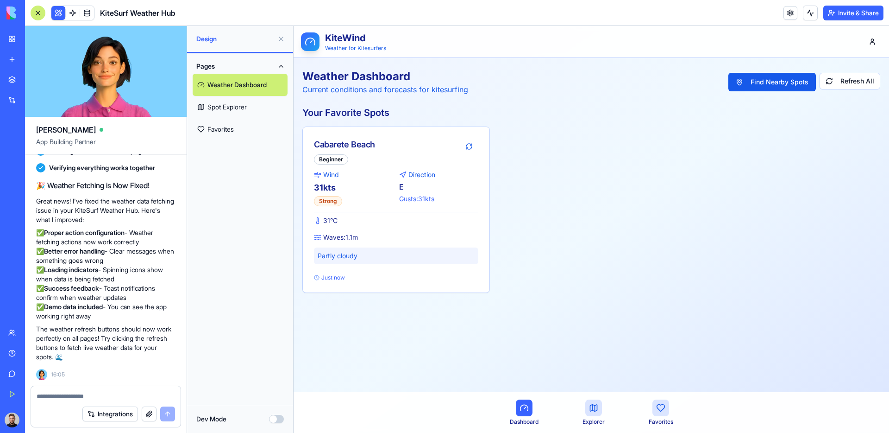
click at [628, 117] on h2 "Your Favorite Spots" at bounding box center [592, 112] width 578 height 13
click at [332, 145] on div "Cabarete Beach" at bounding box center [344, 144] width 61 height 13
click at [363, 146] on div "Cabarete Beach" at bounding box center [344, 144] width 61 height 13
copy div "Cabarete Beach"
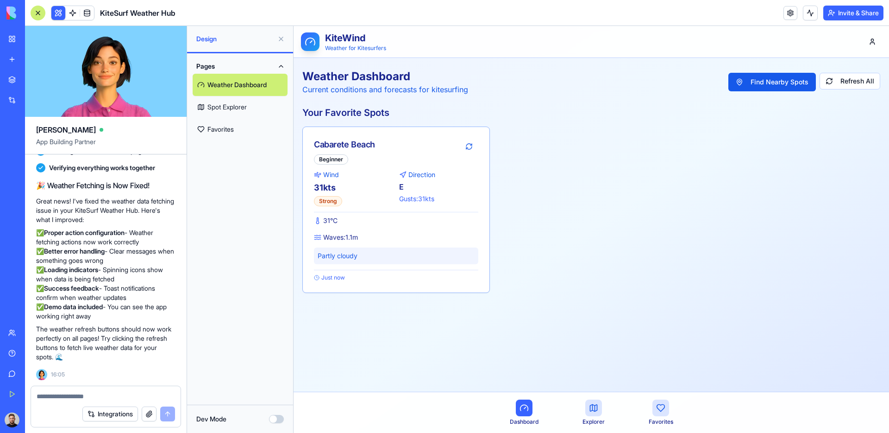
click at [381, 189] on div "Partly cloudy" at bounding box center [396, 255] width 164 height 17
click at [350, 189] on span "Waves: 1.1 m" at bounding box center [340, 237] width 35 height 9
click at [347, 189] on div "Partly cloudy" at bounding box center [396, 255] width 164 height 17
drag, startPoint x: 348, startPoint y: 278, endPoint x: 389, endPoint y: 254, distance: 47.5
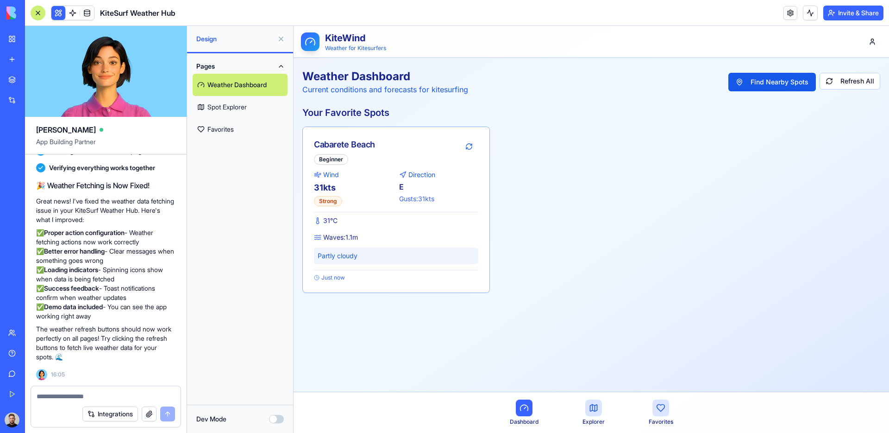
click at [348, 189] on div "Just now" at bounding box center [396, 276] width 164 height 12
click at [426, 189] on div "E" at bounding box center [439, 186] width 80 height 11
click at [254, 114] on link "Spot Explorer" at bounding box center [240, 107] width 95 height 22
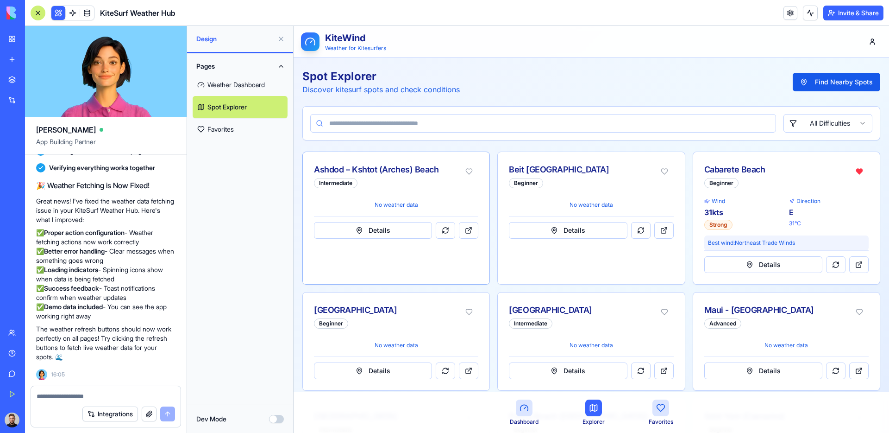
scroll to position [222, 0]
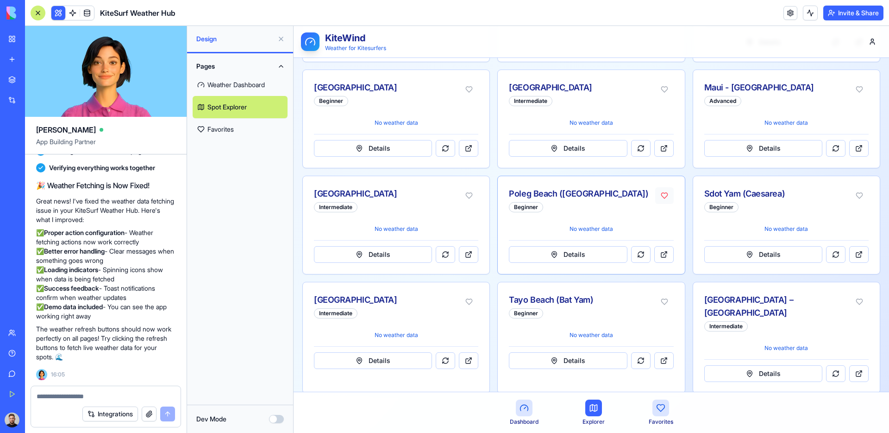
click at [661, 189] on button at bounding box center [665, 195] width 19 height 17
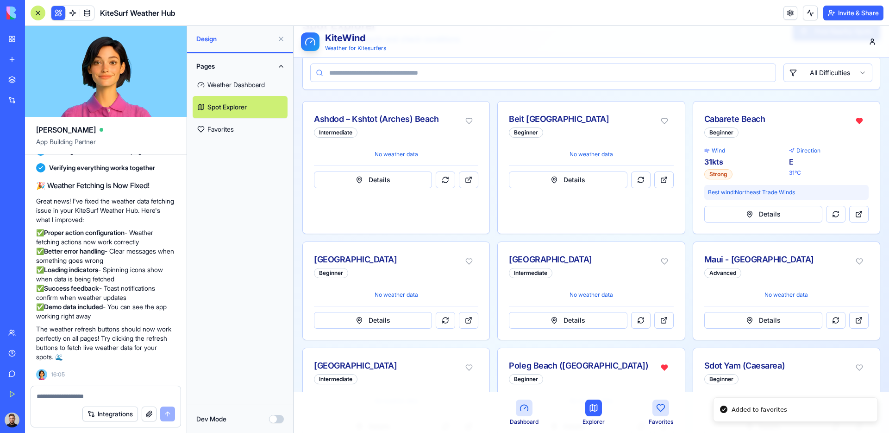
scroll to position [0, 0]
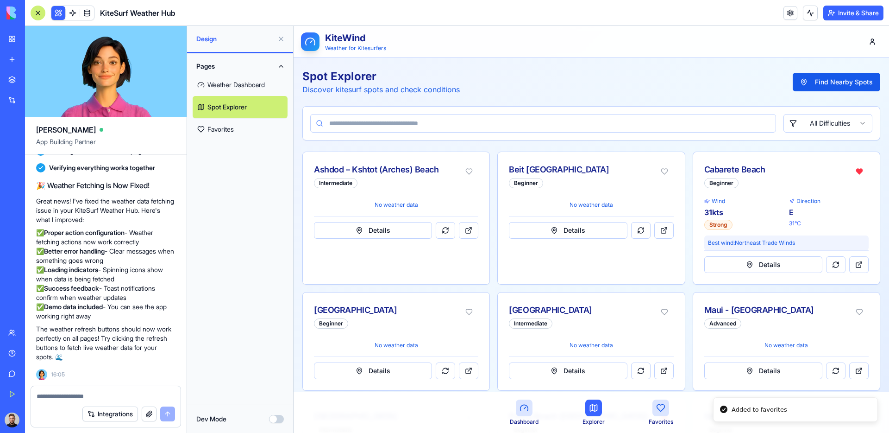
click at [258, 88] on link "Weather Dashboard" at bounding box center [240, 85] width 95 height 22
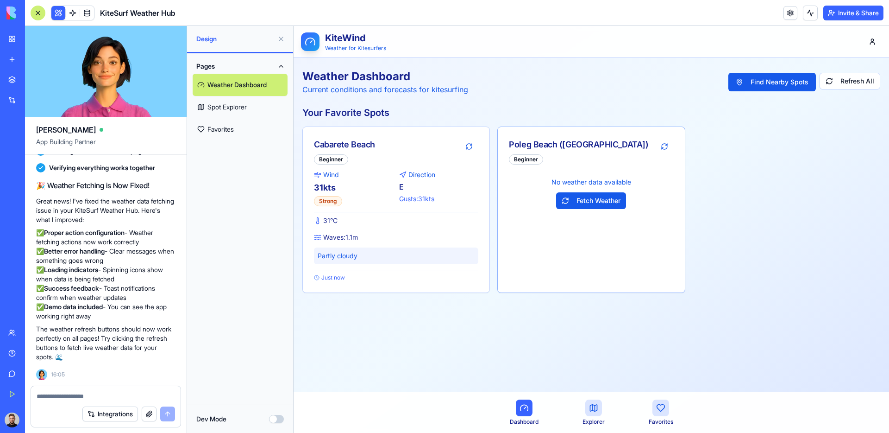
click at [587, 189] on button "Fetch Weather" at bounding box center [591, 200] width 70 height 17
click at [733, 189] on div "Cabarete Beach Beginner Wind 31 kts Strong Direction E Gusts: 31 kts 31 °C Wave…" at bounding box center [592, 209] width 578 height 166
